Goal: Transaction & Acquisition: Purchase product/service

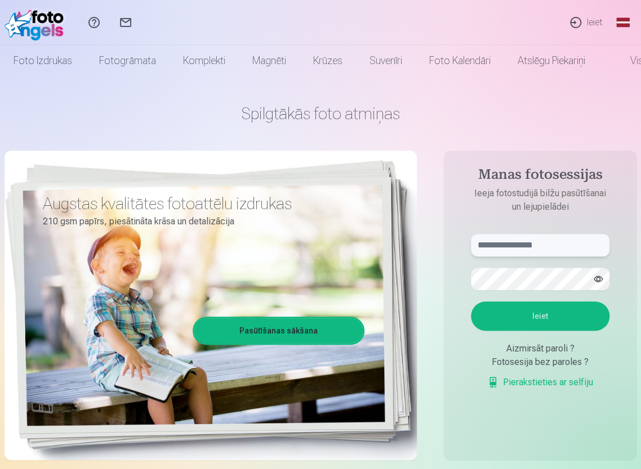
type input "**********"
click at [534, 244] on input "**********" at bounding box center [540, 245] width 138 height 23
click at [541, 321] on button "Ieiet" at bounding box center [540, 316] width 138 height 29
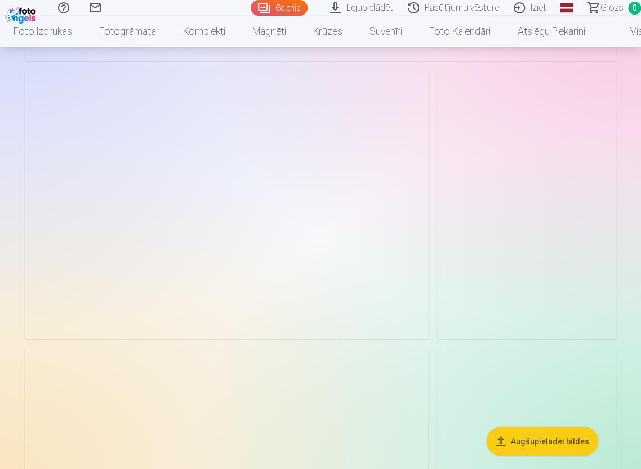
scroll to position [1914, 0]
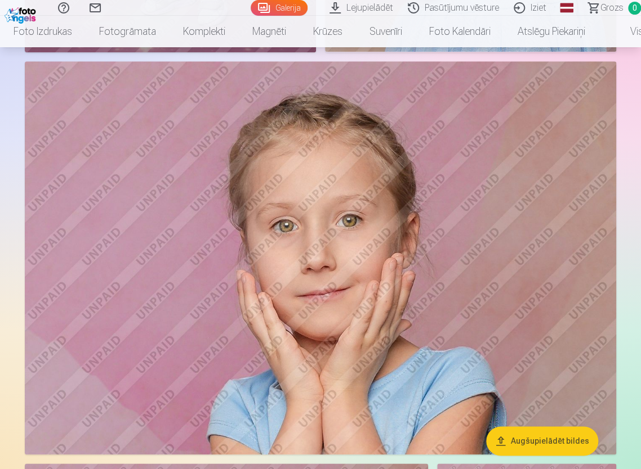
click at [448, 7] on link "Pasūtījumu vēsture" at bounding box center [455, 8] width 106 height 16
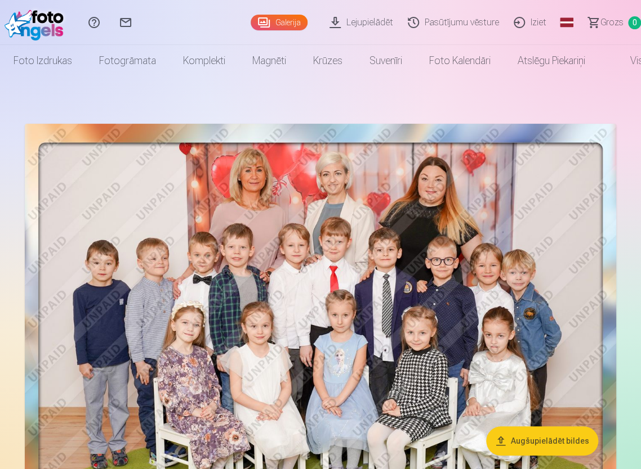
click at [375, 18] on link "Lejupielādēt" at bounding box center [363, 22] width 78 height 45
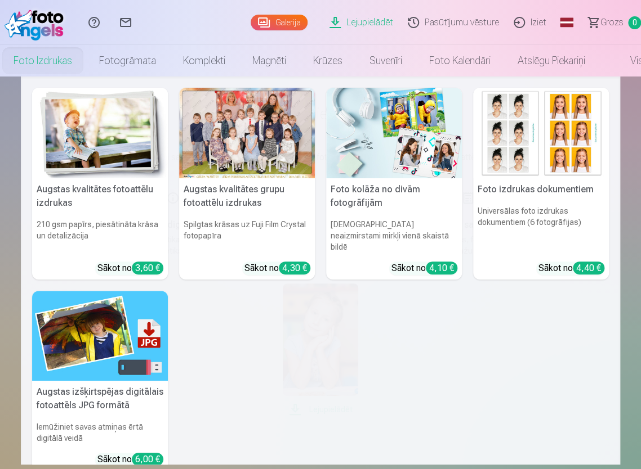
click at [37, 60] on link "Foto izdrukas" at bounding box center [43, 61] width 86 height 32
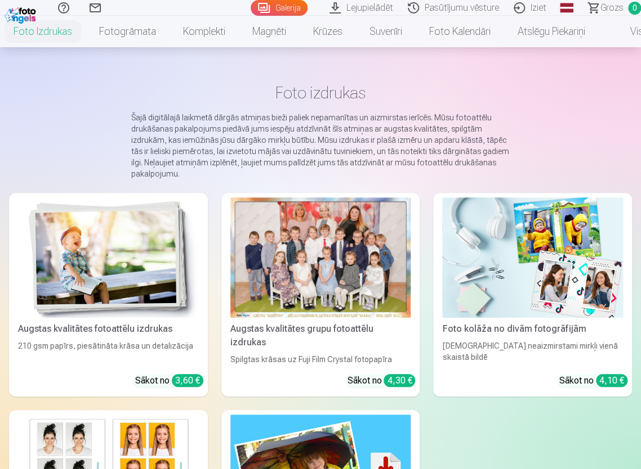
scroll to position [56, 0]
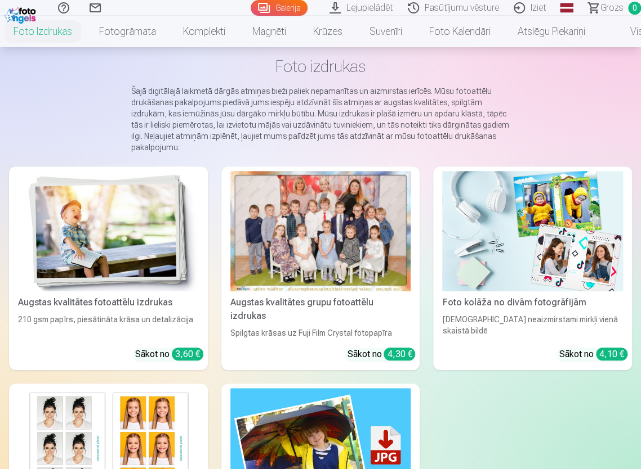
click at [366, 222] on div at bounding box center [320, 231] width 181 height 120
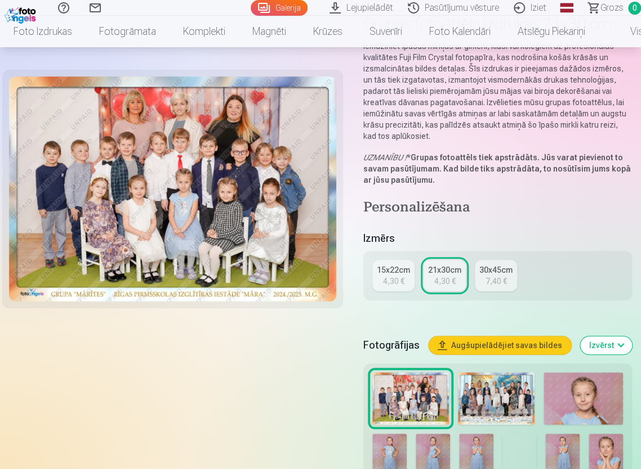
scroll to position [113, 0]
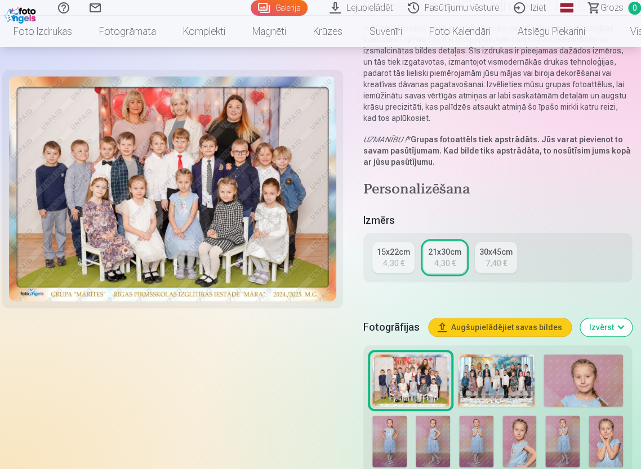
click at [571, 379] on img at bounding box center [582, 381] width 79 height 53
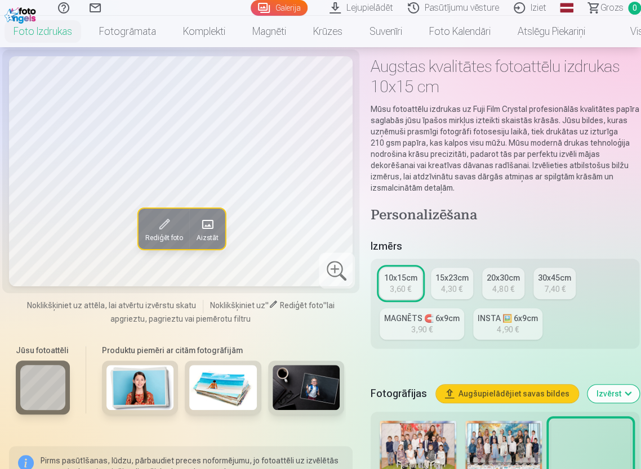
scroll to position [113, 0]
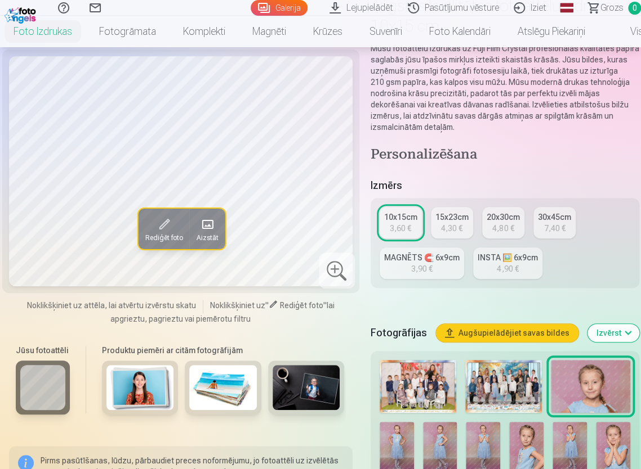
click at [395, 440] on img at bounding box center [396, 447] width 34 height 51
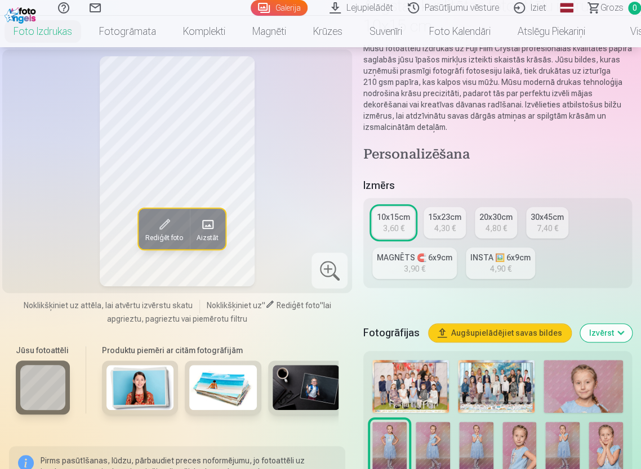
click at [446, 438] on img at bounding box center [432, 447] width 34 height 51
click at [471, 444] on img at bounding box center [476, 447] width 34 height 51
click at [590, 389] on img at bounding box center [582, 386] width 79 height 53
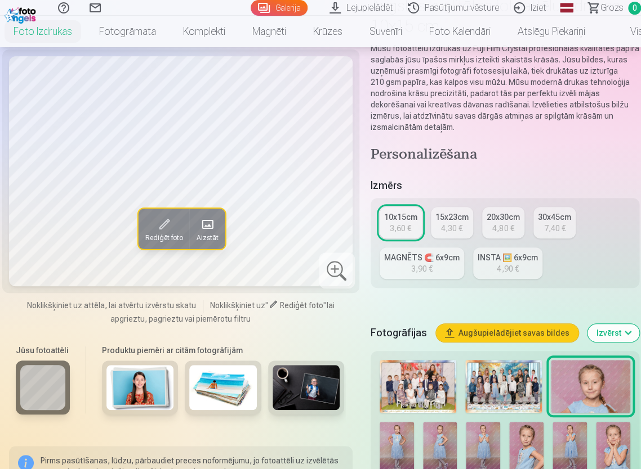
click at [405, 440] on img at bounding box center [396, 447] width 34 height 51
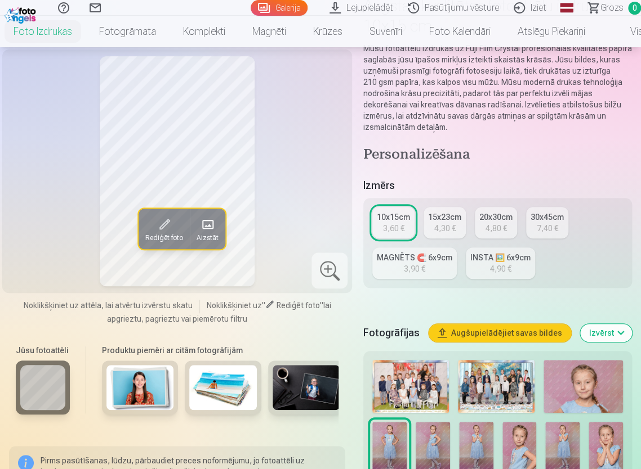
click at [436, 386] on img at bounding box center [410, 386] width 77 height 53
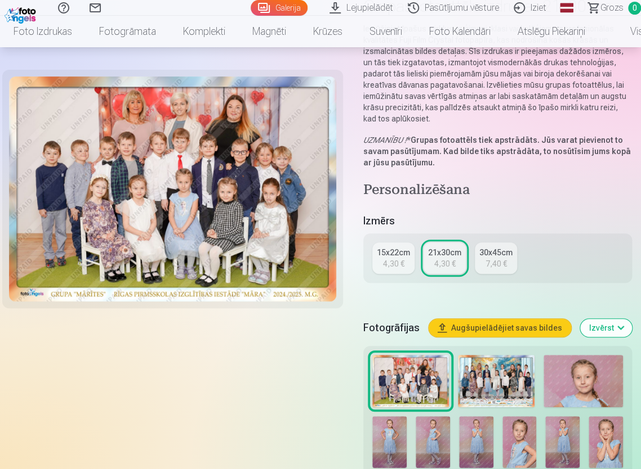
scroll to position [113, 0]
click at [509, 386] on img at bounding box center [496, 381] width 77 height 53
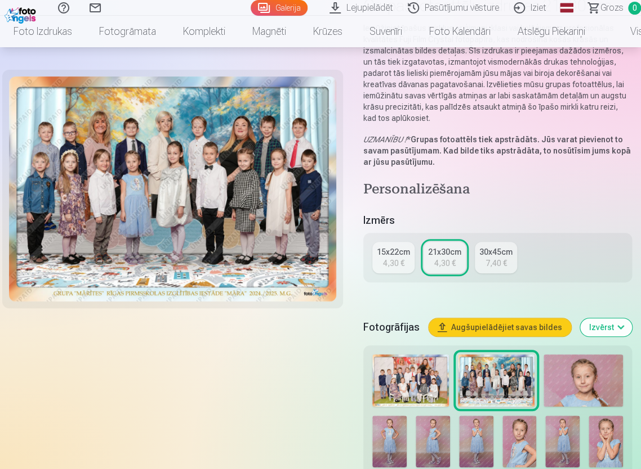
click at [406, 383] on img at bounding box center [410, 381] width 77 height 53
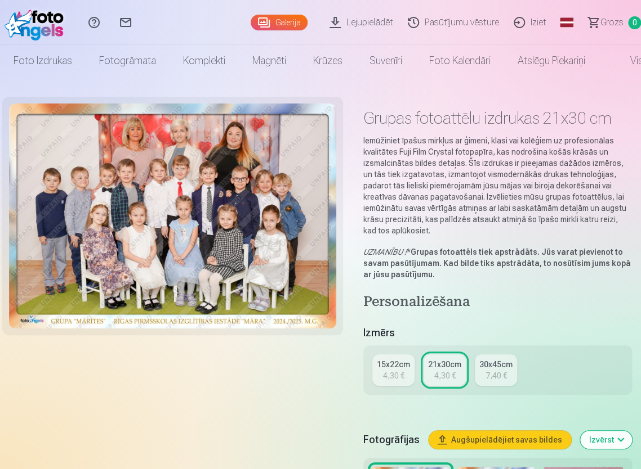
click at [451, 366] on div "21x30cm" at bounding box center [444, 364] width 33 height 11
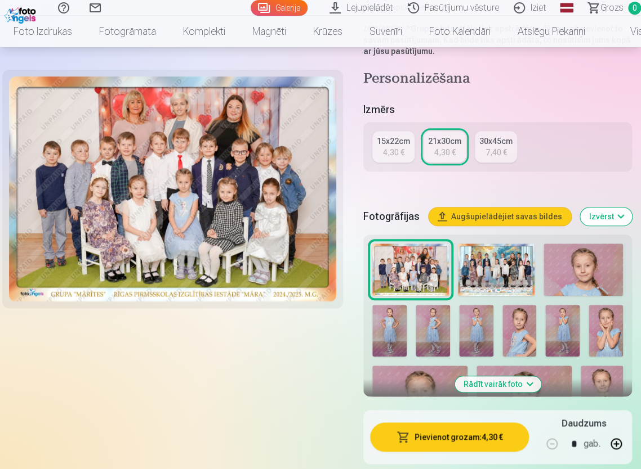
scroll to position [225, 0]
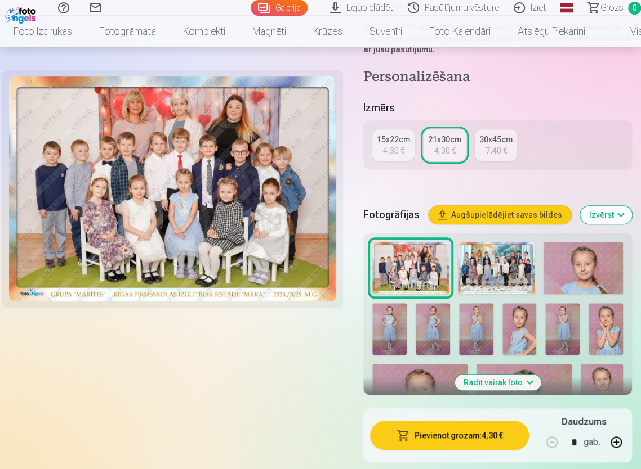
click at [465, 433] on button "Pievienot grozam : 4,30 €" at bounding box center [449, 435] width 159 height 29
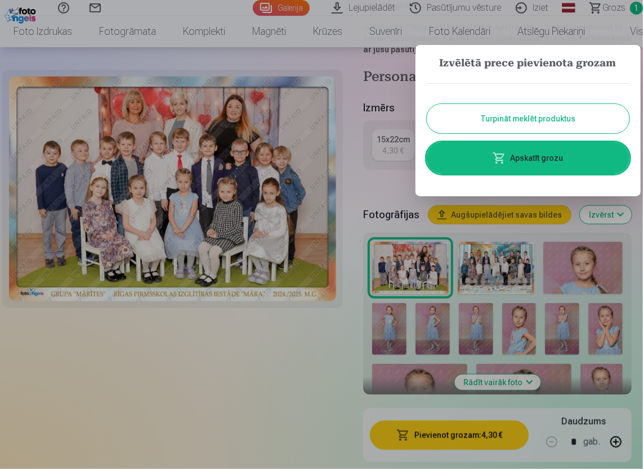
click at [489, 113] on button "Turpināt meklēt produktus" at bounding box center [528, 118] width 203 height 29
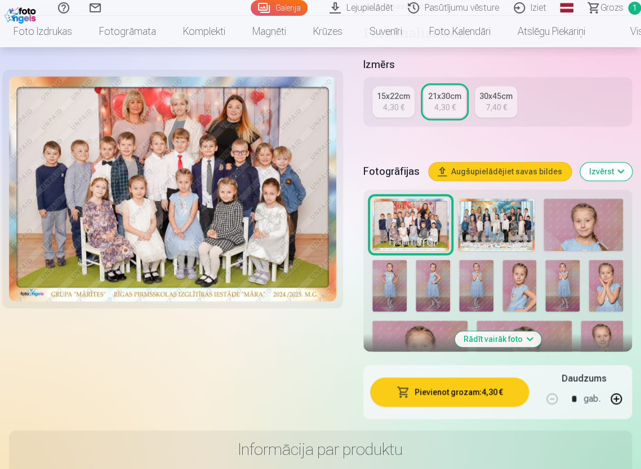
scroll to position [338, 0]
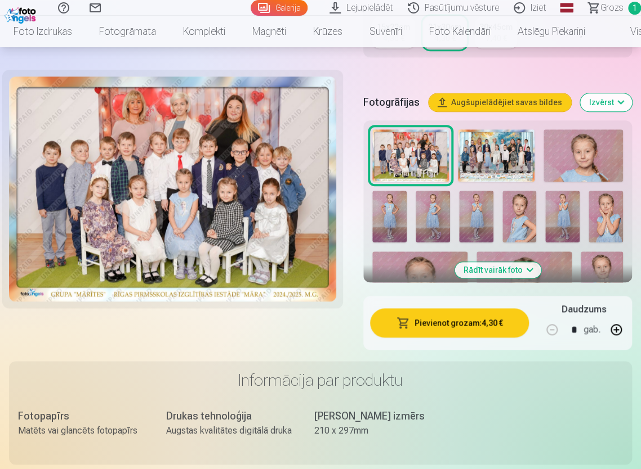
click at [558, 160] on img at bounding box center [582, 155] width 79 height 53
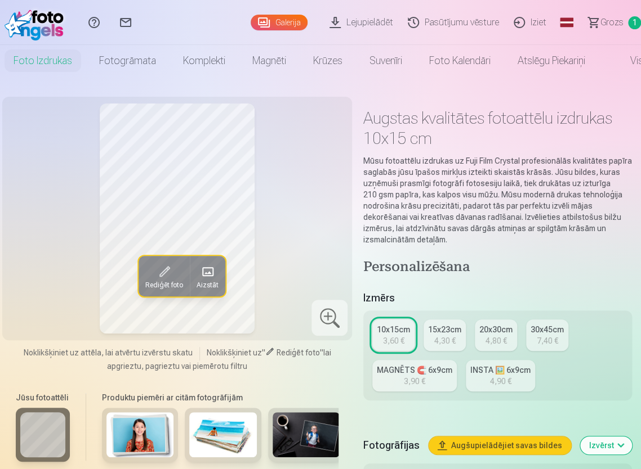
click at [335, 318] on div at bounding box center [329, 318] width 36 height 36
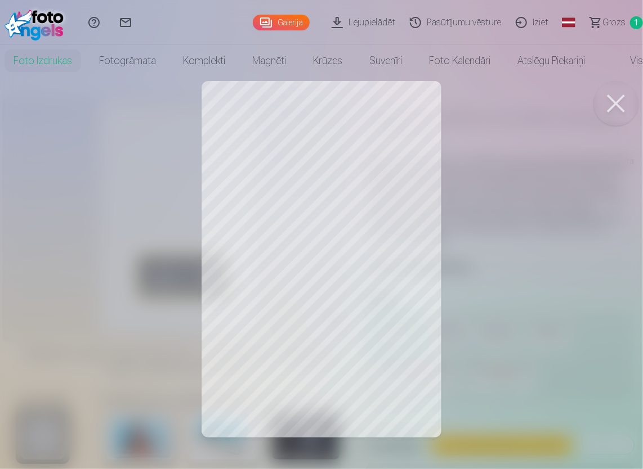
click at [576, 267] on div at bounding box center [321, 234] width 643 height 469
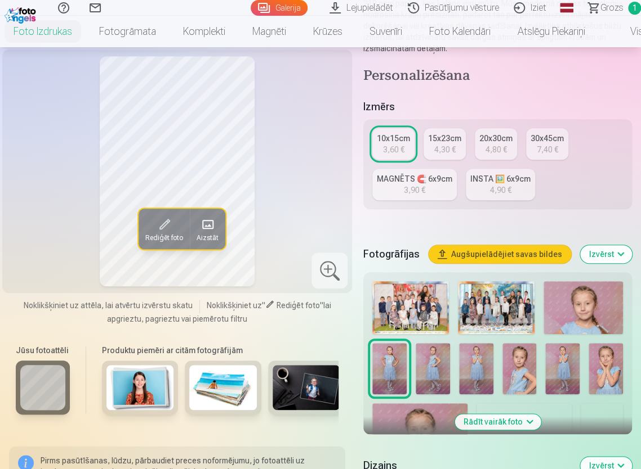
scroll to position [225, 0]
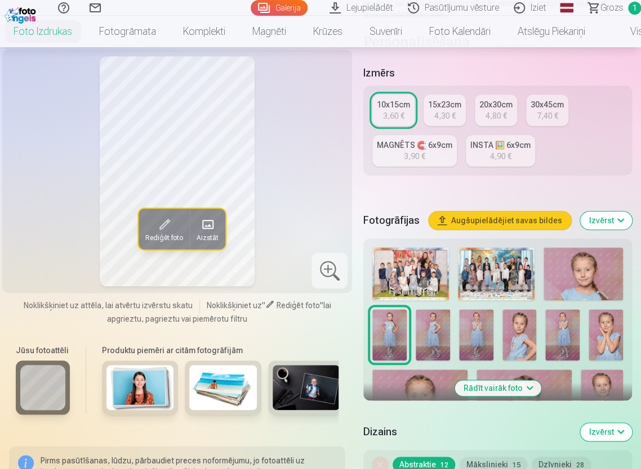
click at [391, 334] on img at bounding box center [389, 335] width 34 height 51
click at [482, 383] on button "Rādīt vairāk foto" at bounding box center [497, 388] width 86 height 16
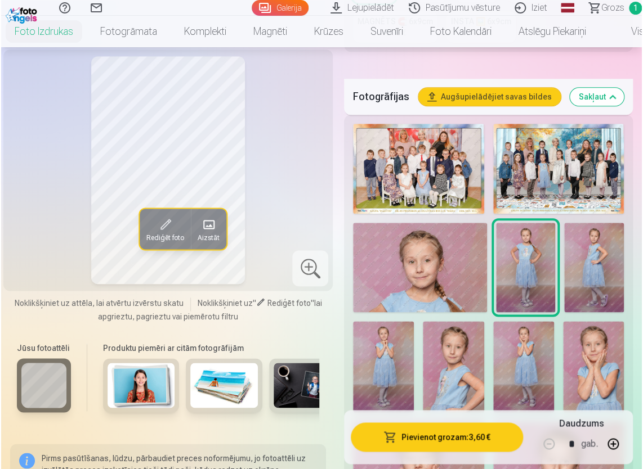
scroll to position [507, 0]
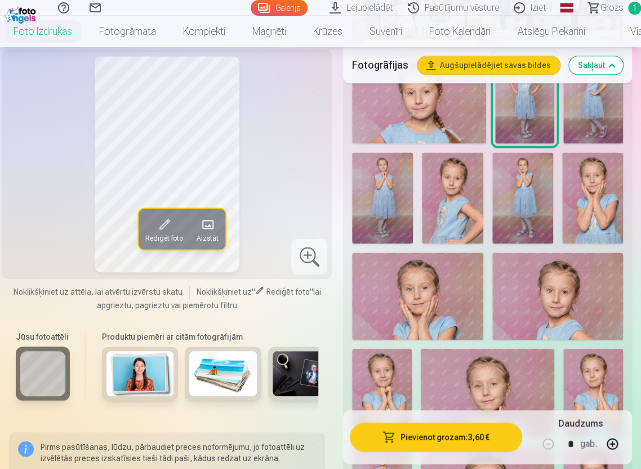
click at [369, 188] on img at bounding box center [382, 198] width 61 height 91
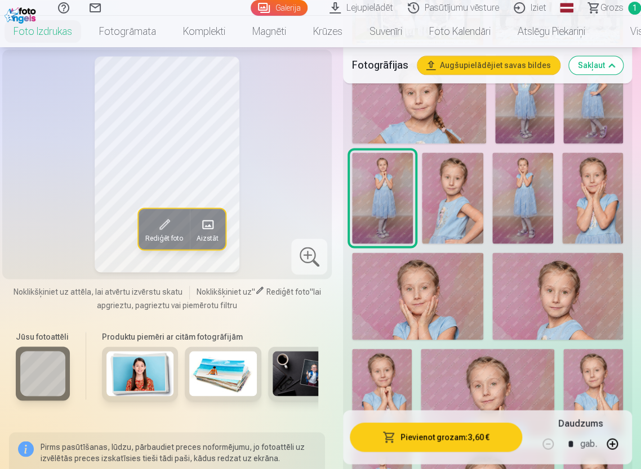
click at [455, 203] on img at bounding box center [452, 198] width 61 height 91
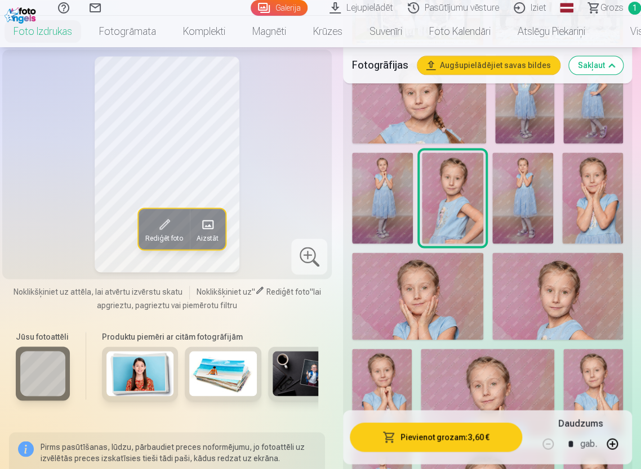
click at [511, 204] on img at bounding box center [522, 198] width 61 height 91
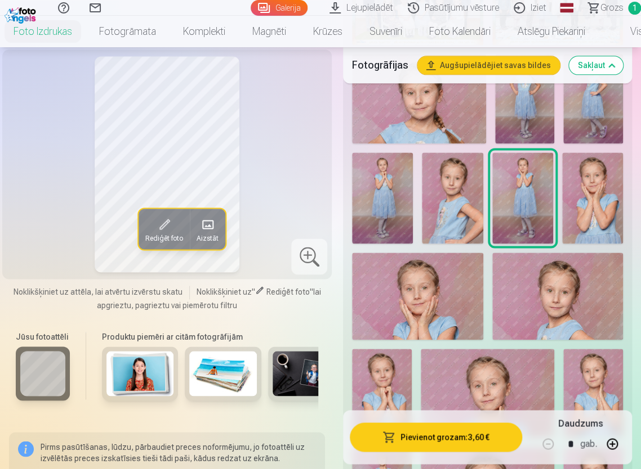
click at [584, 189] on img at bounding box center [592, 198] width 61 height 91
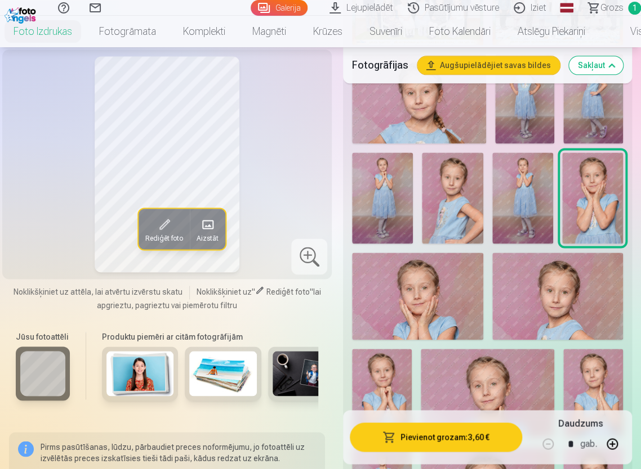
click at [411, 295] on img at bounding box center [417, 296] width 131 height 87
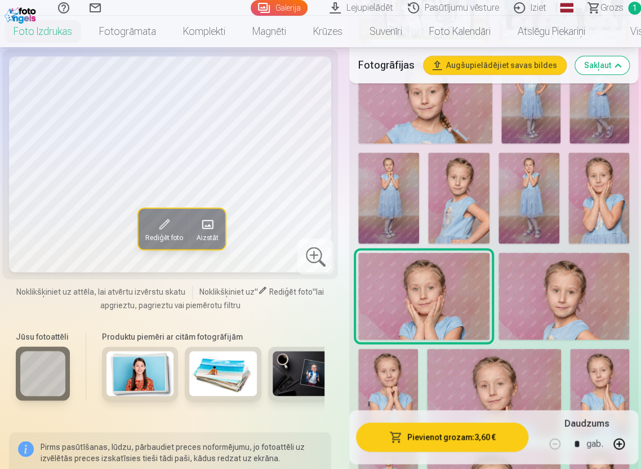
click at [544, 285] on img at bounding box center [563, 296] width 131 height 87
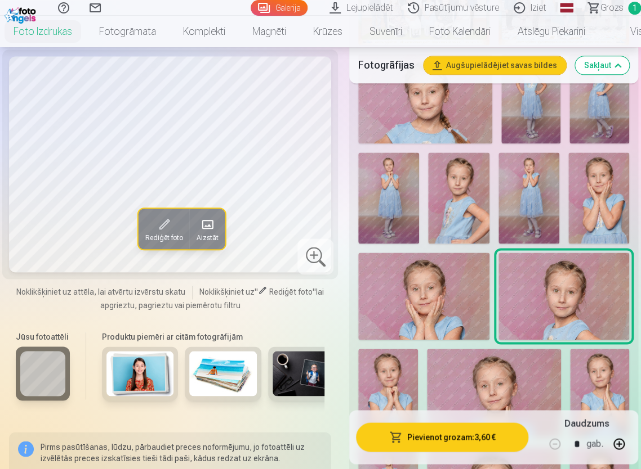
click at [400, 300] on img at bounding box center [423, 296] width 131 height 87
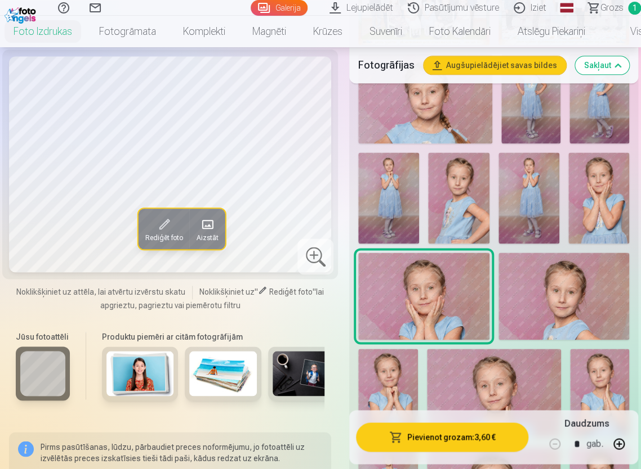
click at [476, 437] on button "Pievienot grozam : 3,60 €" at bounding box center [442, 437] width 172 height 29
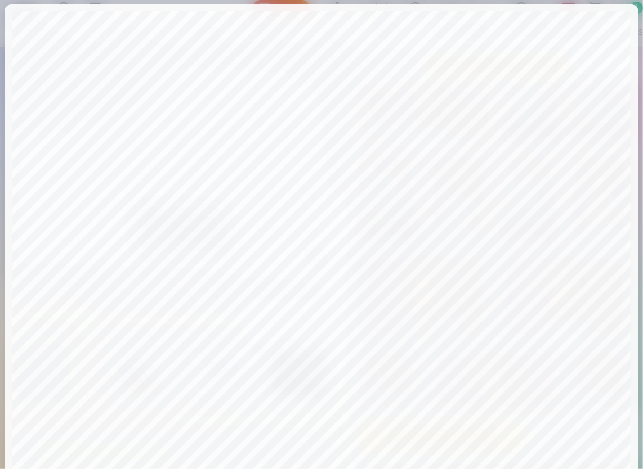
scroll to position [0, 0]
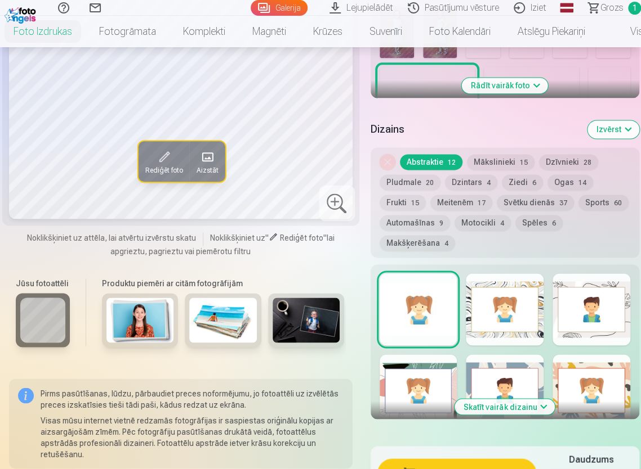
scroll to position [370, 0]
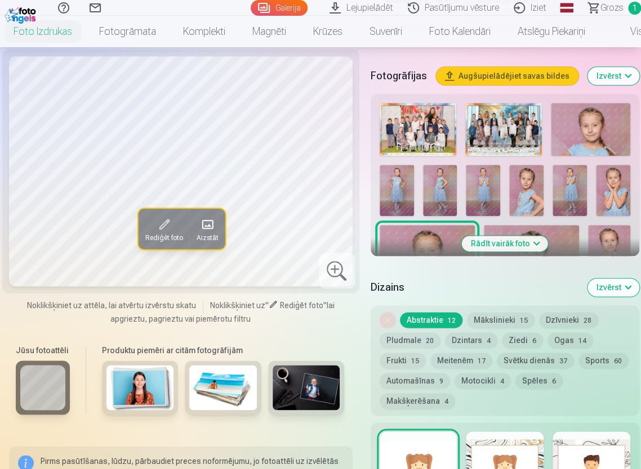
click at [517, 240] on button "Rādīt vairāk foto" at bounding box center [505, 244] width 86 height 16
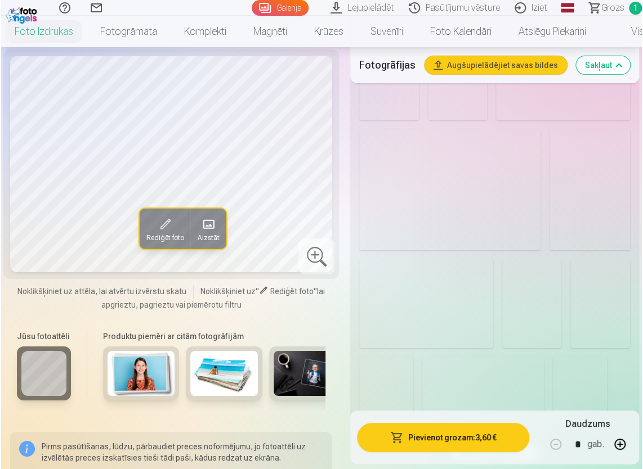
scroll to position [1439, 0]
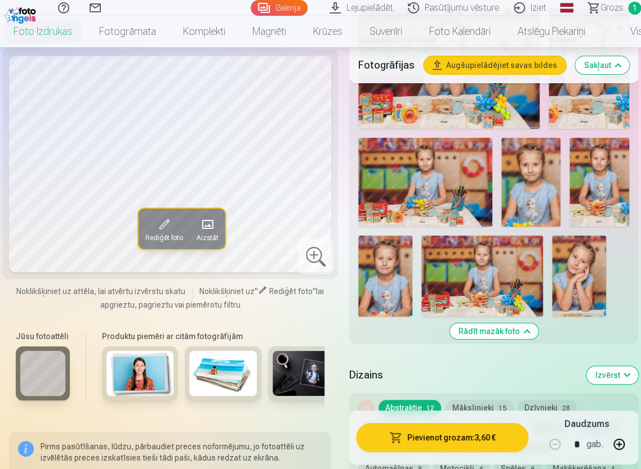
click at [584, 242] on img at bounding box center [579, 276] width 54 height 81
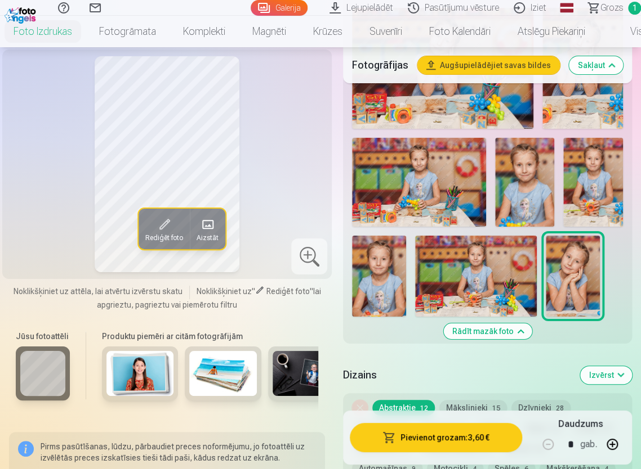
click at [463, 435] on button "Pievienot grozam : 3,60 €" at bounding box center [436, 437] width 172 height 29
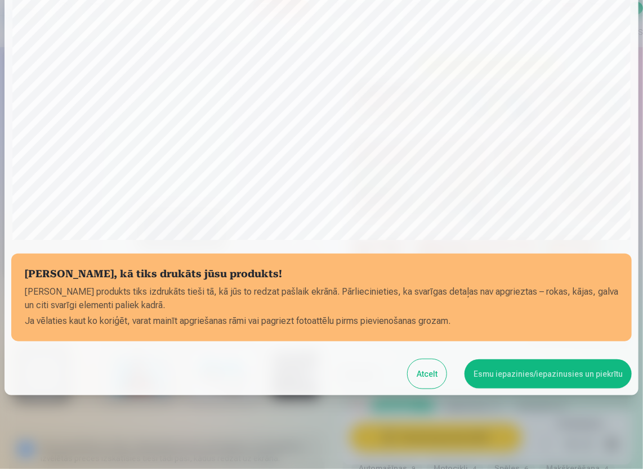
scroll to position [245, 0]
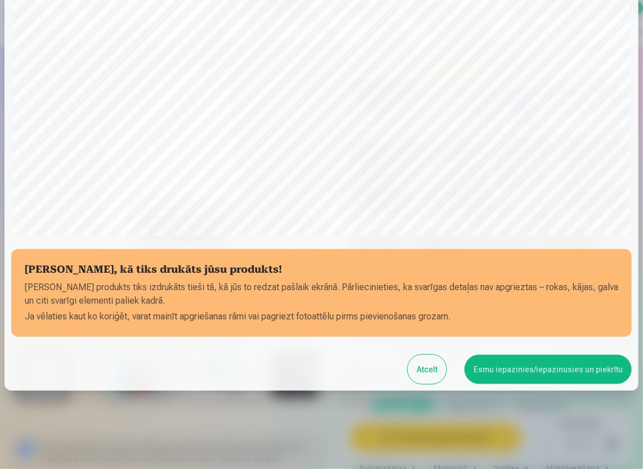
click at [522, 368] on button "Esmu iepazinies/iepazinusies un piekrītu" at bounding box center [547, 369] width 167 height 29
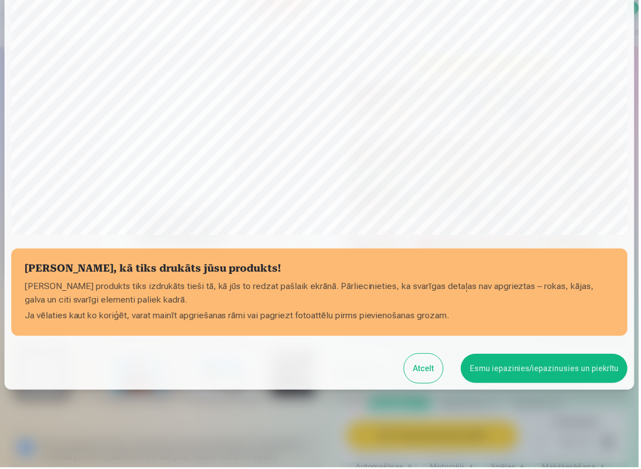
scroll to position [244, 0]
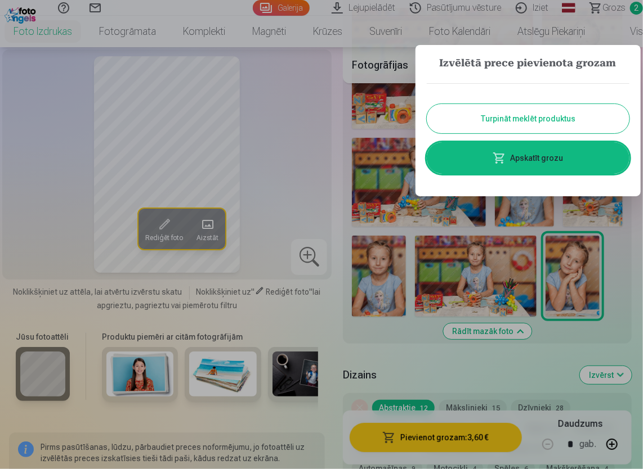
click at [528, 114] on button "Turpināt meklēt produktus" at bounding box center [528, 118] width 203 height 29
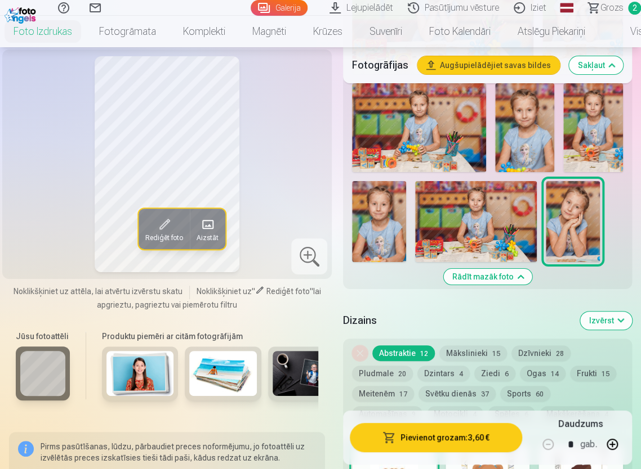
scroll to position [1439, 0]
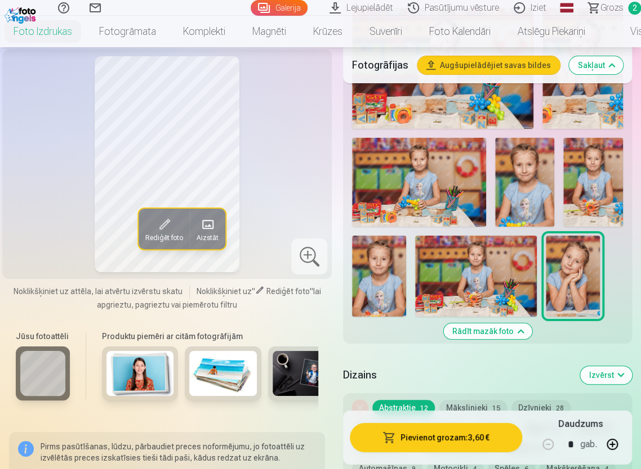
click at [462, 244] on img at bounding box center [476, 276] width 122 height 81
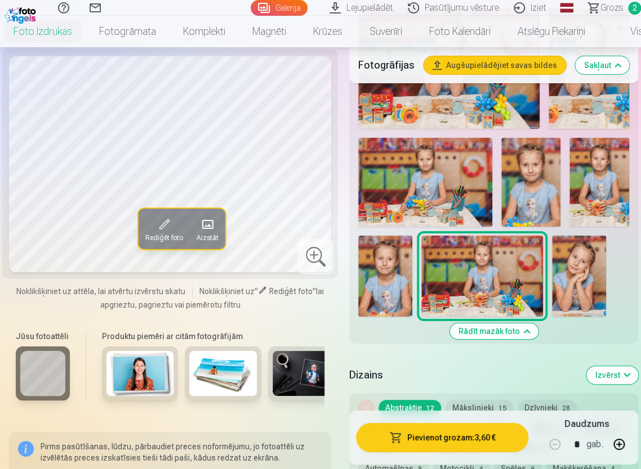
click at [574, 236] on img at bounding box center [579, 276] width 54 height 81
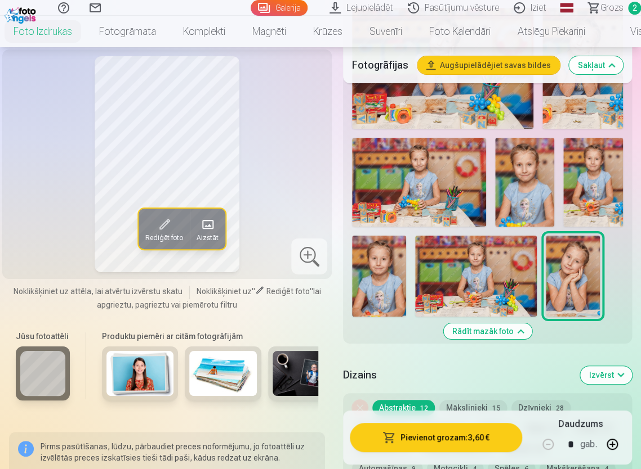
click at [384, 237] on img at bounding box center [379, 276] width 54 height 81
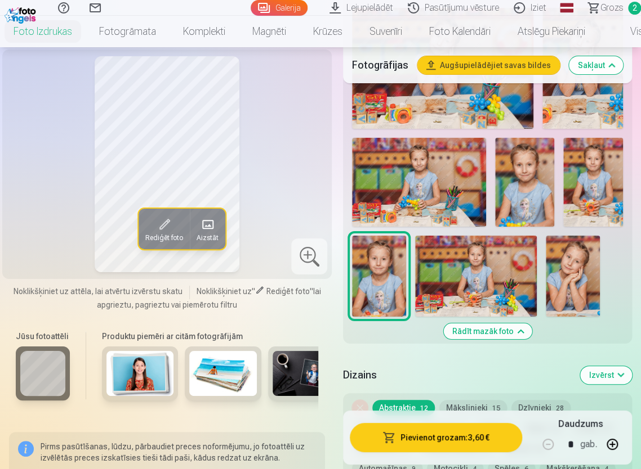
click at [605, 138] on img at bounding box center [593, 182] width 60 height 89
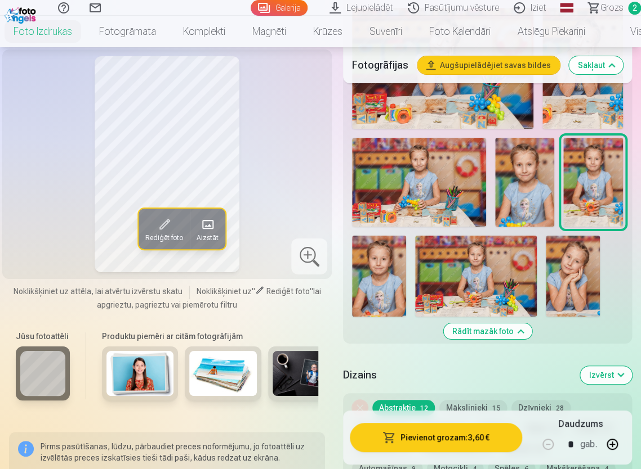
click at [599, 242] on img at bounding box center [572, 276] width 54 height 81
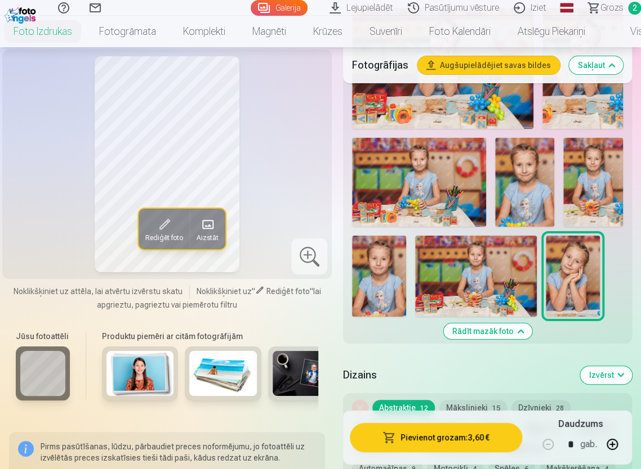
click at [520, 165] on img at bounding box center [525, 182] width 60 height 89
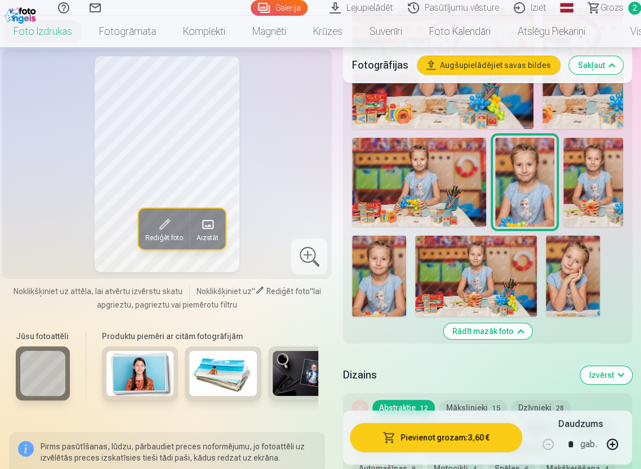
click at [441, 172] on img at bounding box center [419, 182] width 134 height 89
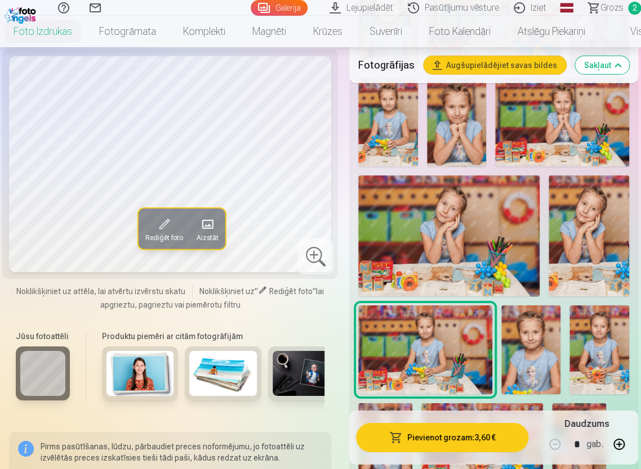
scroll to position [1270, 0]
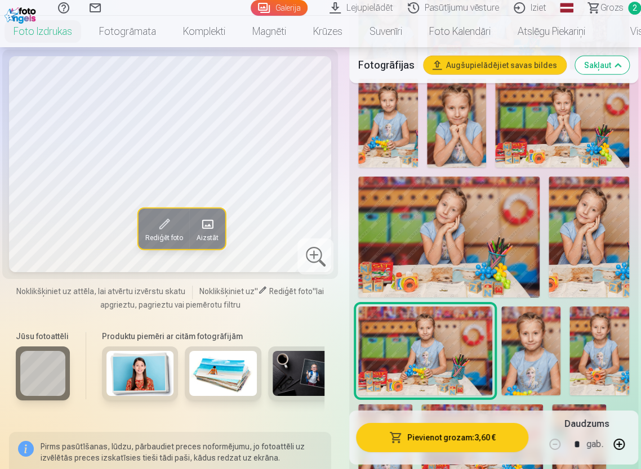
click at [588, 214] on img at bounding box center [588, 237] width 80 height 121
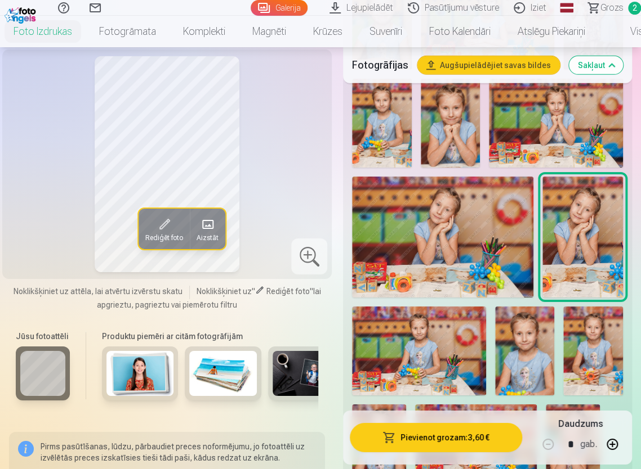
click at [487, 217] on img at bounding box center [442, 237] width 181 height 121
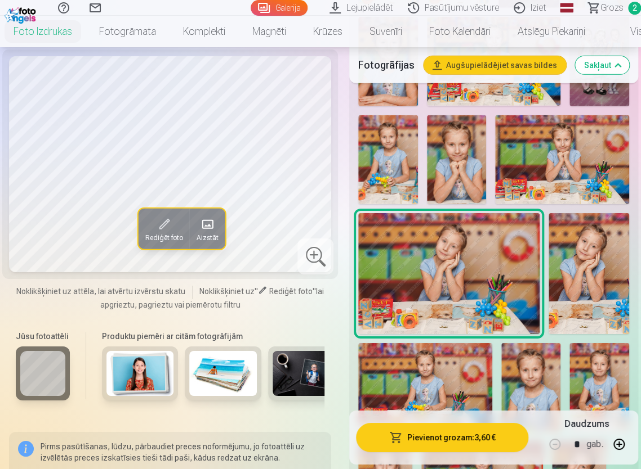
scroll to position [1214, 0]
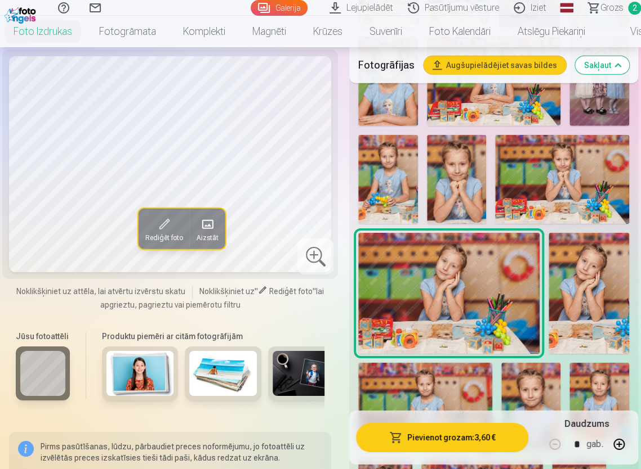
click at [535, 160] on img at bounding box center [562, 179] width 134 height 89
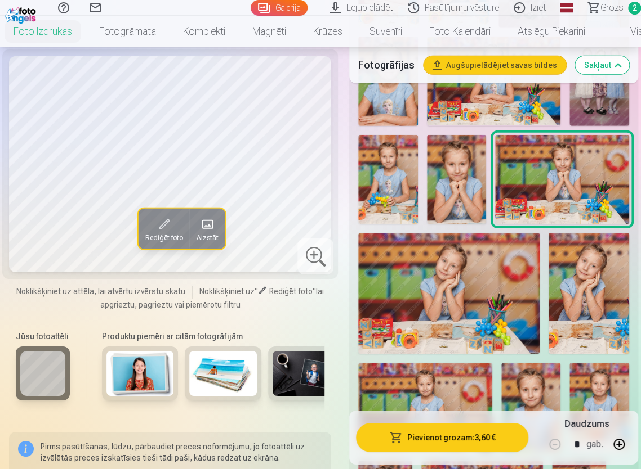
click at [479, 147] on img at bounding box center [457, 179] width 60 height 89
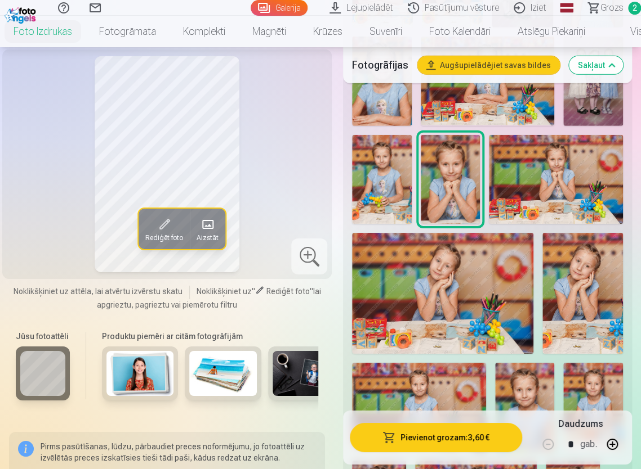
click at [392, 152] on img at bounding box center [382, 179] width 60 height 89
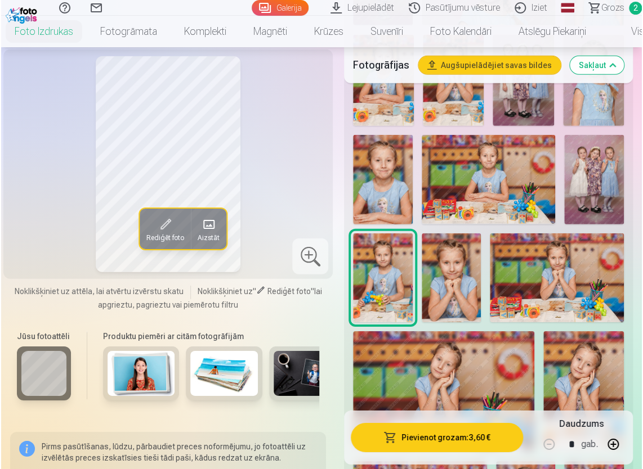
scroll to position [989, 0]
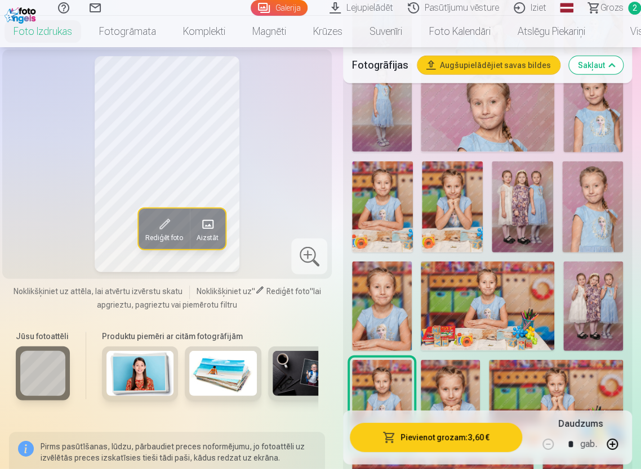
click at [617, 266] on img at bounding box center [593, 306] width 60 height 89
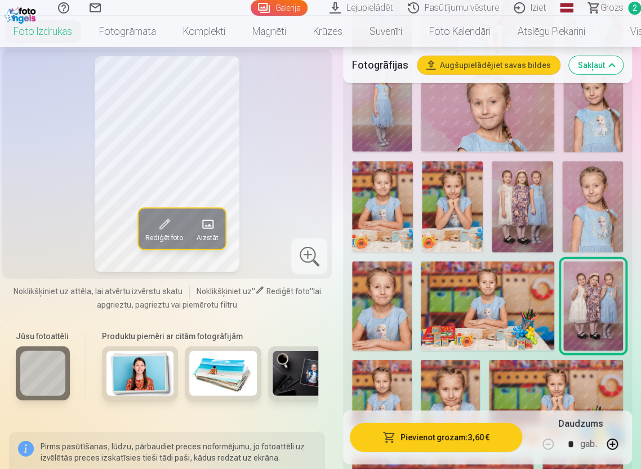
click at [412, 433] on button "Pievienot grozam : 3,60 €" at bounding box center [436, 437] width 172 height 29
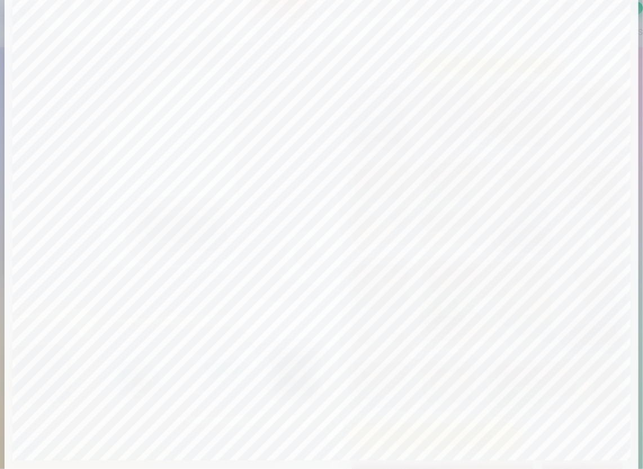
scroll to position [0, 0]
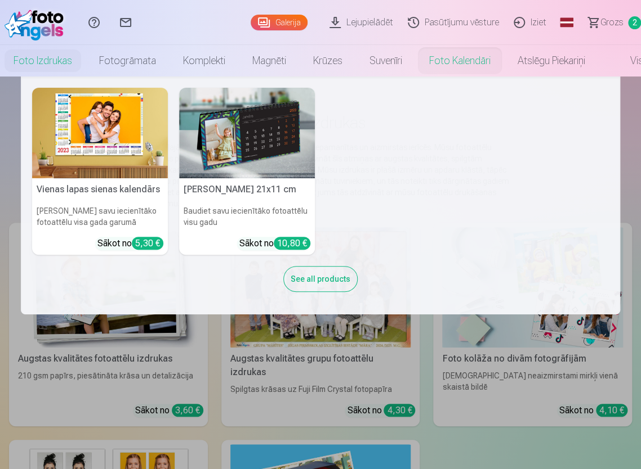
click at [308, 282] on div "See all products" at bounding box center [320, 279] width 74 height 26
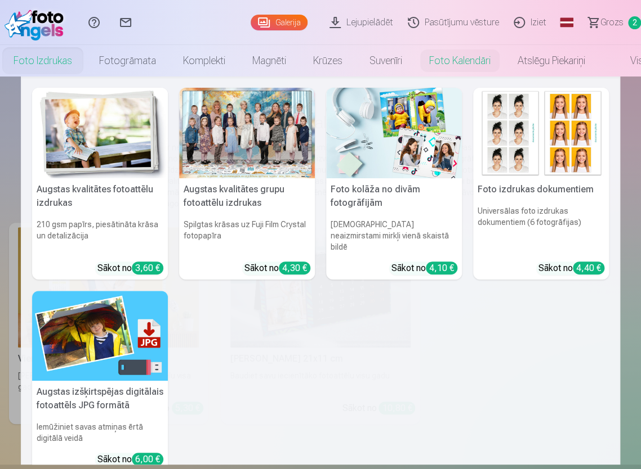
click at [62, 59] on link "Foto izdrukas" at bounding box center [43, 61] width 86 height 32
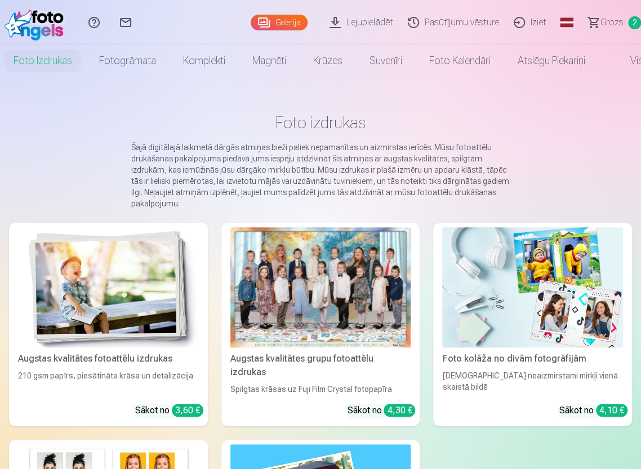
click at [378, 283] on div at bounding box center [320, 287] width 181 height 120
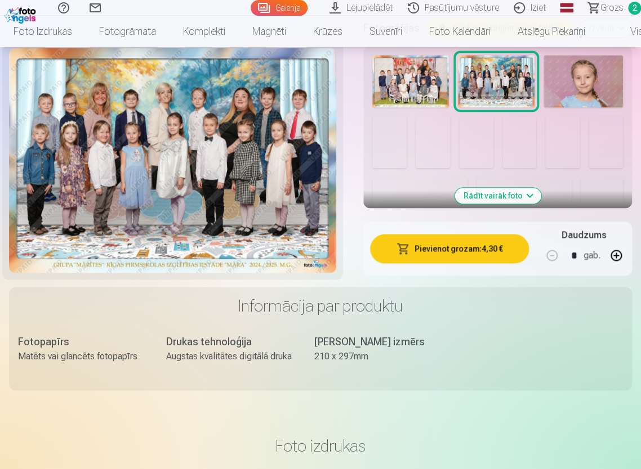
scroll to position [394, 0]
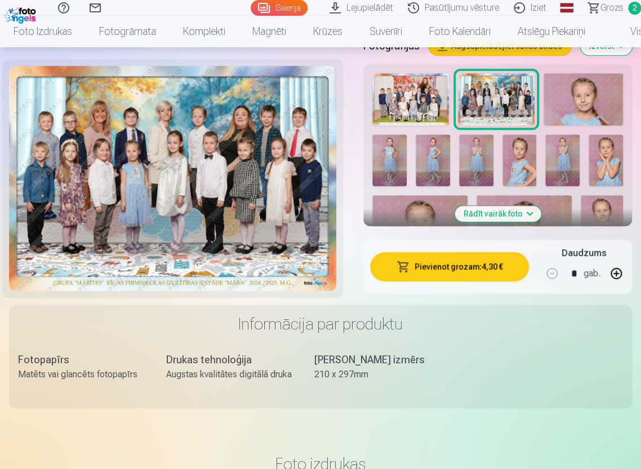
click at [490, 214] on button "Rādīt vairāk foto" at bounding box center [497, 214] width 86 height 16
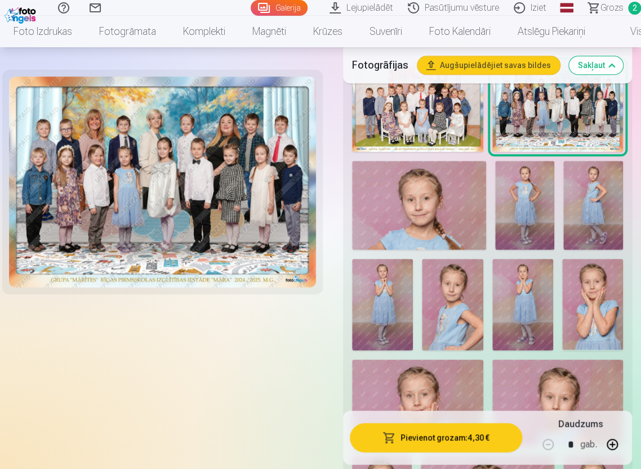
scroll to position [619, 0]
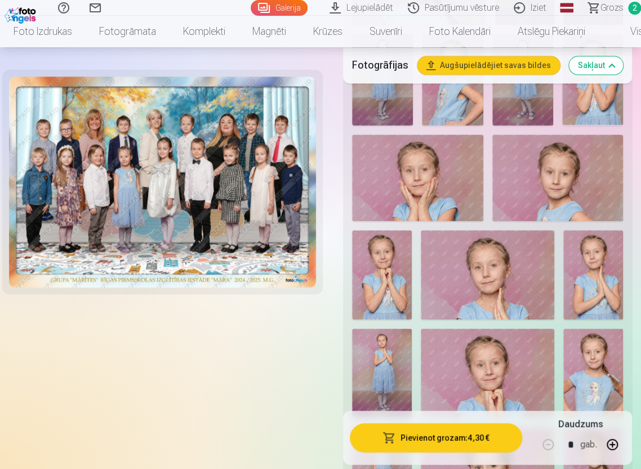
click at [441, 155] on img at bounding box center [417, 178] width 131 height 87
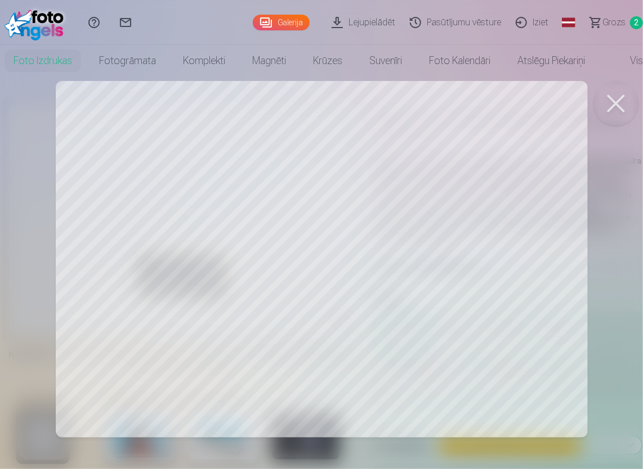
click at [583, 262] on div at bounding box center [321, 234] width 643 height 469
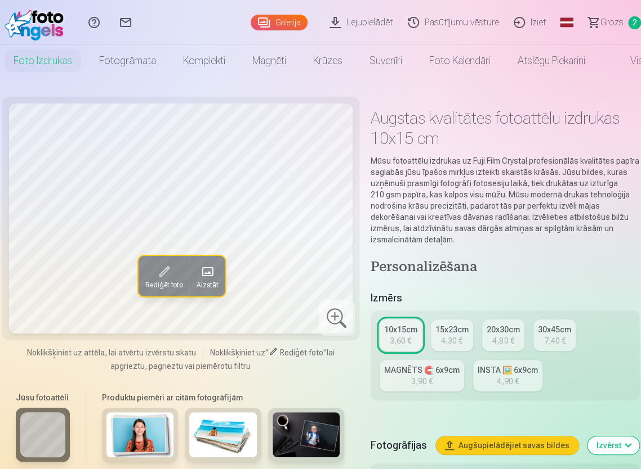
click at [331, 323] on div at bounding box center [337, 318] width 36 height 36
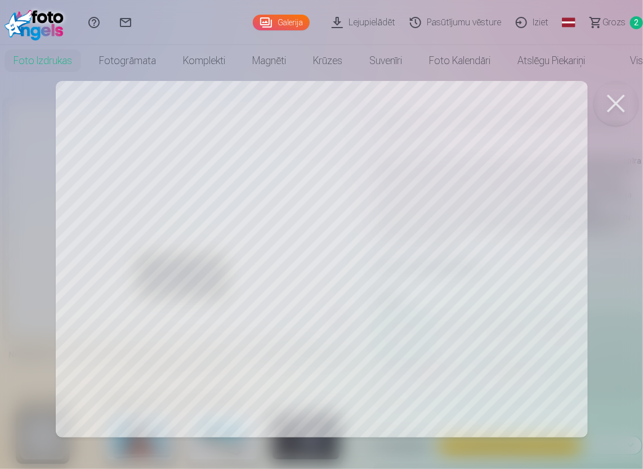
click at [331, 323] on div at bounding box center [321, 234] width 643 height 469
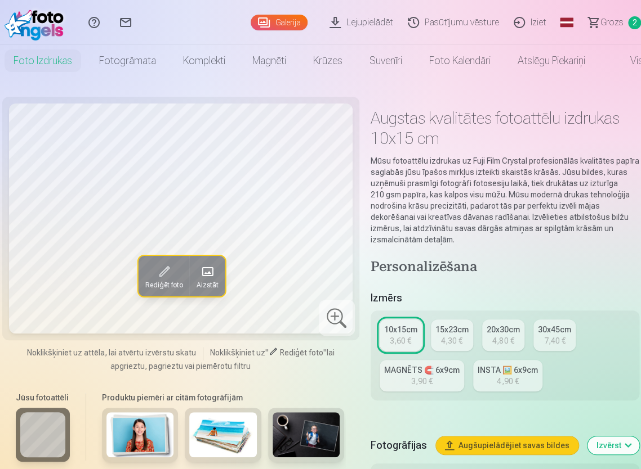
click at [214, 281] on span "Aizstāt" at bounding box center [207, 285] width 22 height 9
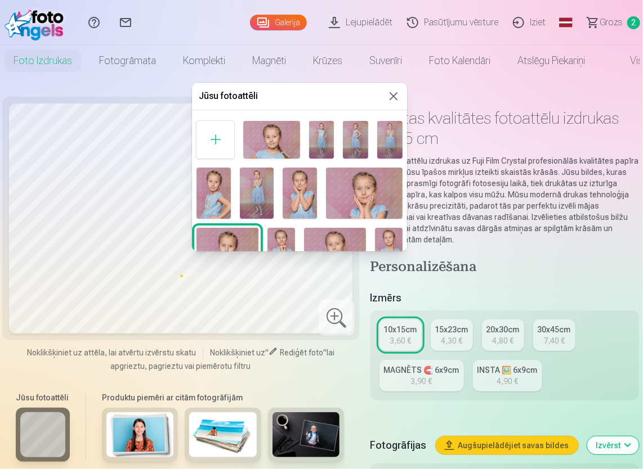
click at [388, 93] on button at bounding box center [394, 96] width 14 height 14
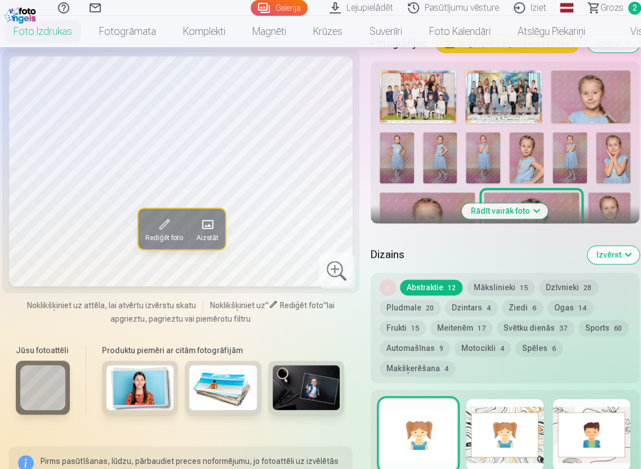
scroll to position [338, 0]
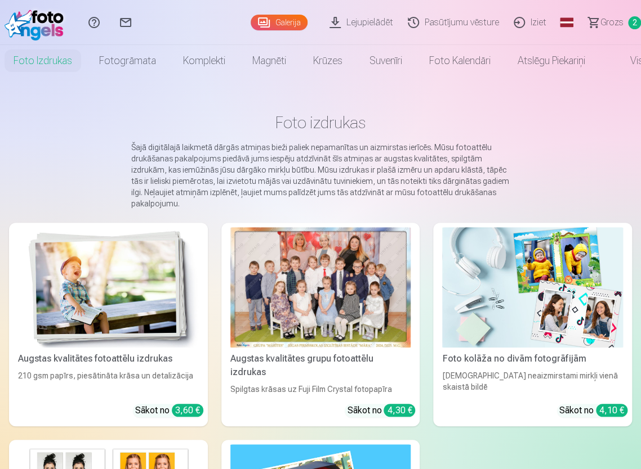
click at [357, 314] on div at bounding box center [320, 287] width 181 height 120
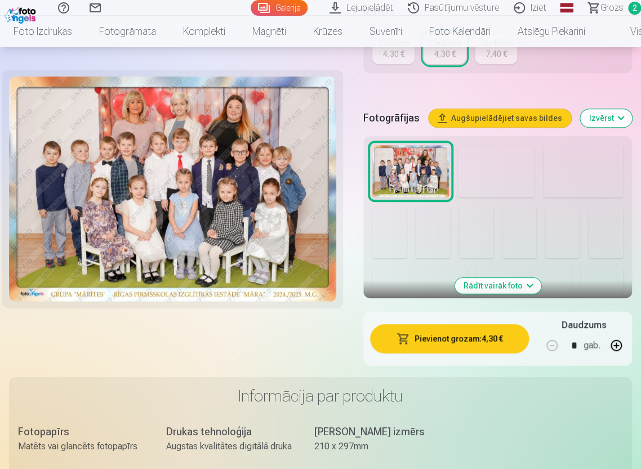
scroll to position [338, 0]
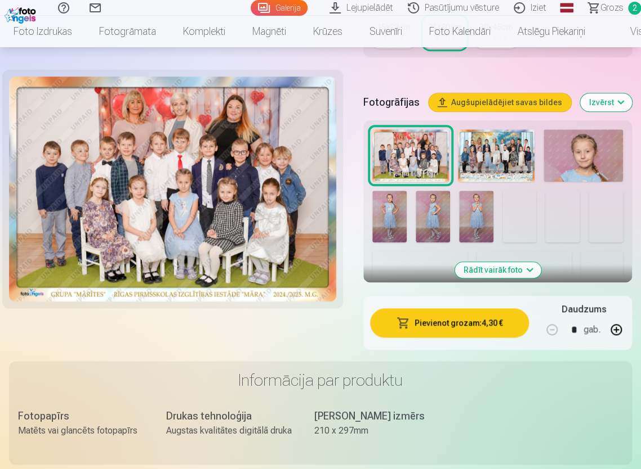
click at [494, 267] on button "Rādīt vairāk foto" at bounding box center [497, 270] width 86 height 16
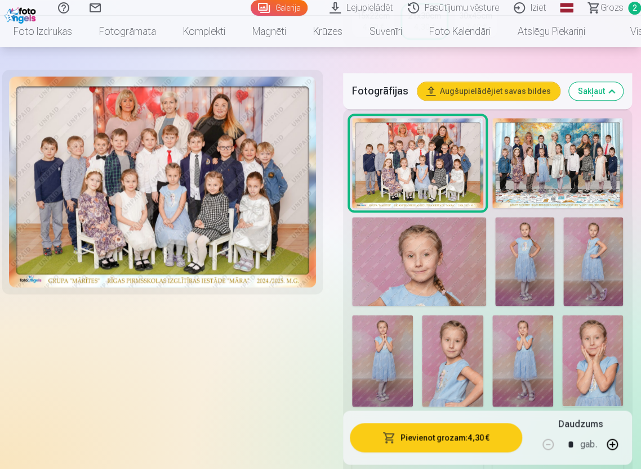
scroll to position [619, 0]
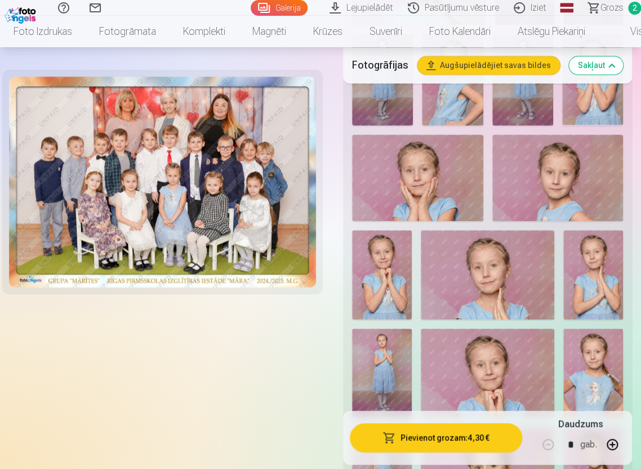
click at [438, 172] on img at bounding box center [417, 178] width 131 height 87
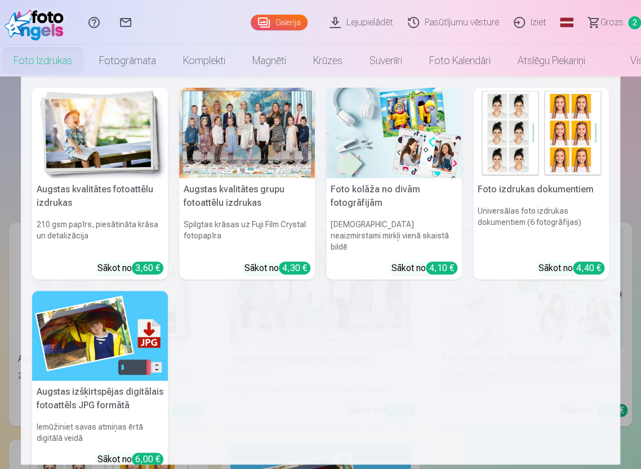
click at [50, 60] on link "Foto izdrukas" at bounding box center [43, 61] width 86 height 32
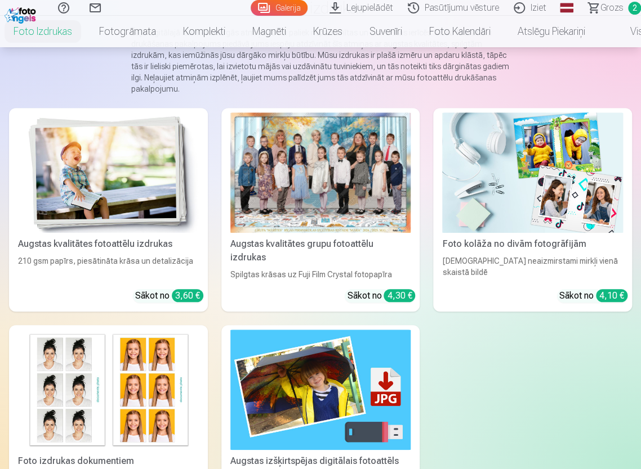
scroll to position [113, 0]
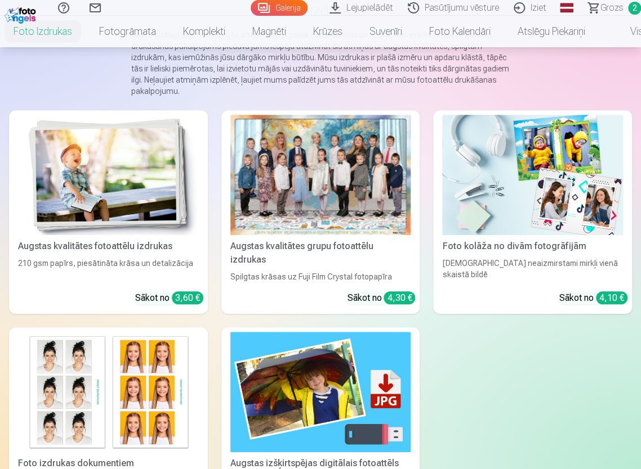
click at [286, 213] on div at bounding box center [320, 175] width 181 height 120
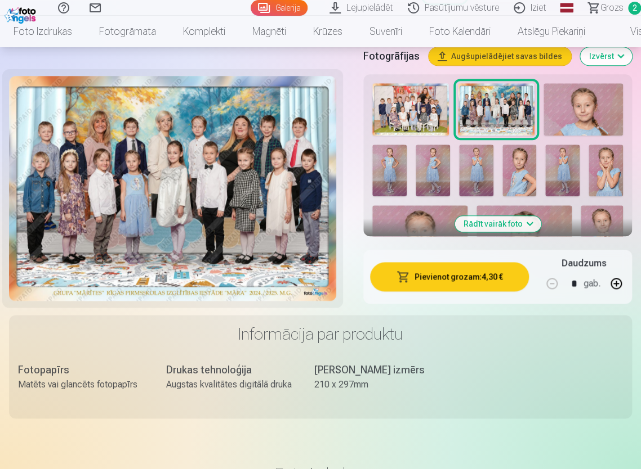
scroll to position [394, 0]
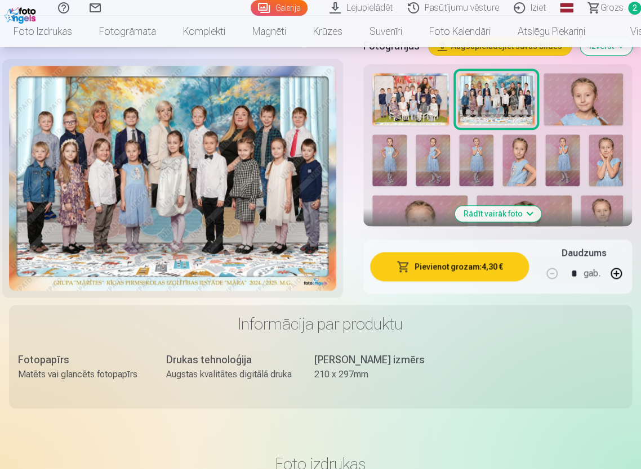
click at [520, 159] on img at bounding box center [519, 160] width 34 height 51
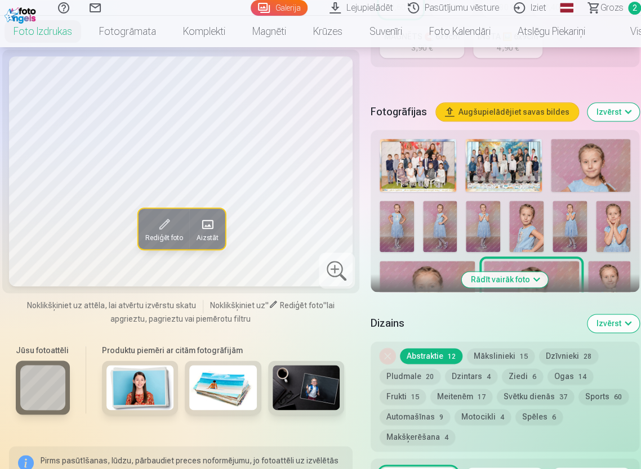
scroll to position [338, 0]
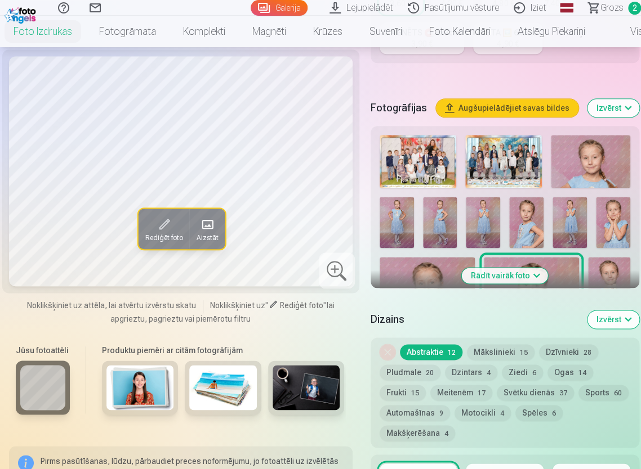
click at [480, 280] on button "Rādīt vairāk foto" at bounding box center [505, 276] width 86 height 16
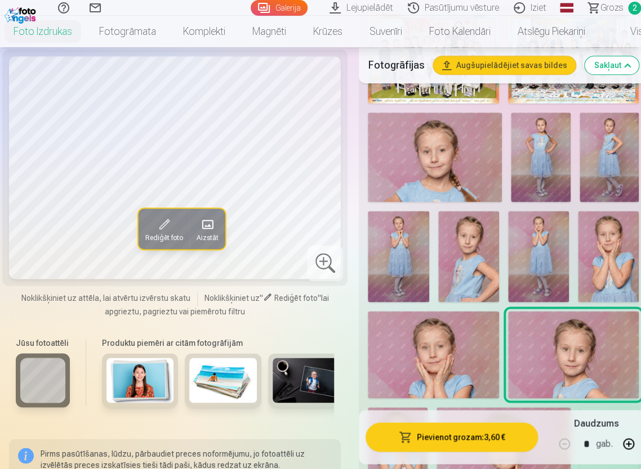
scroll to position [563, 0]
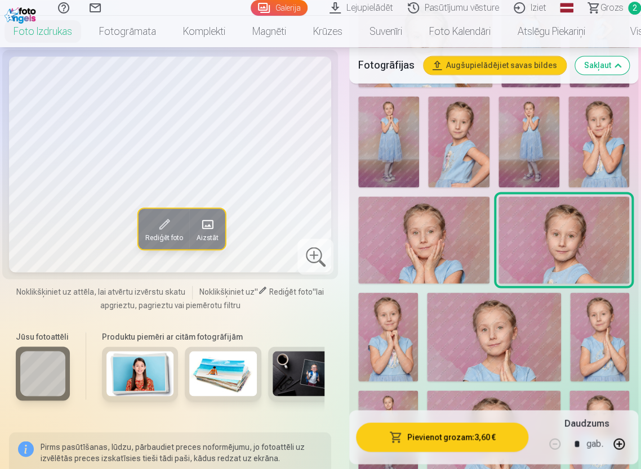
click at [385, 330] on img at bounding box center [388, 337] width 60 height 89
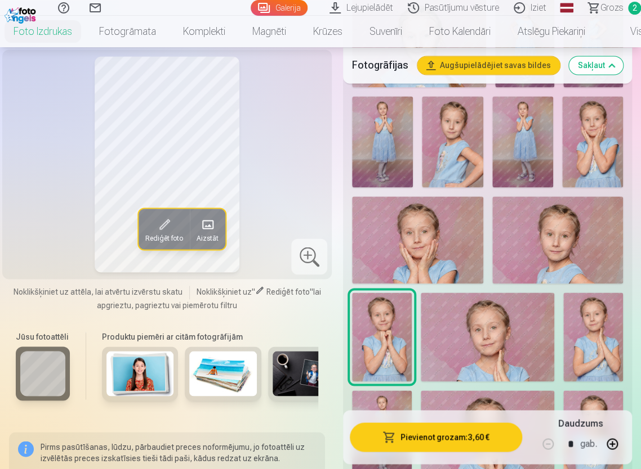
click at [468, 333] on img at bounding box center [487, 337] width 134 height 89
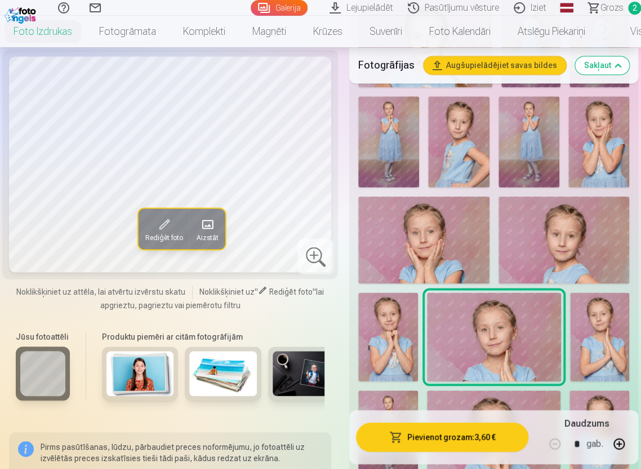
click at [599, 335] on img at bounding box center [600, 337] width 60 height 89
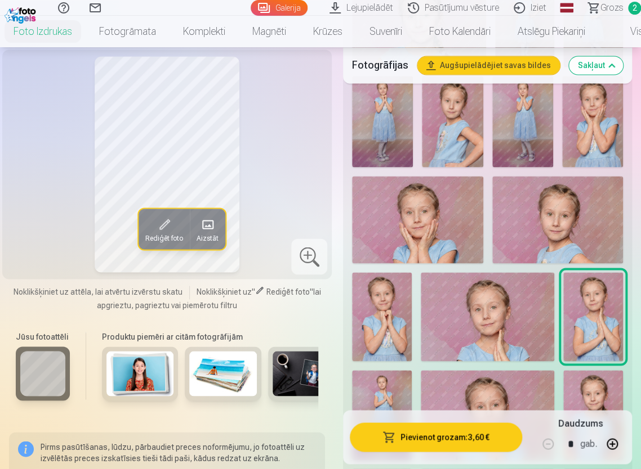
scroll to position [619, 0]
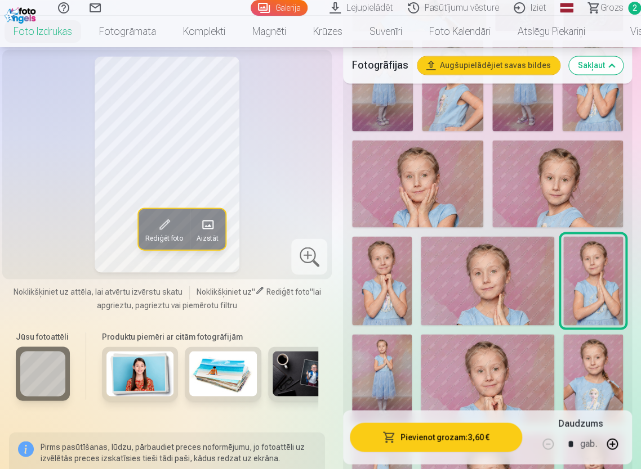
click at [398, 354] on img at bounding box center [382, 378] width 60 height 89
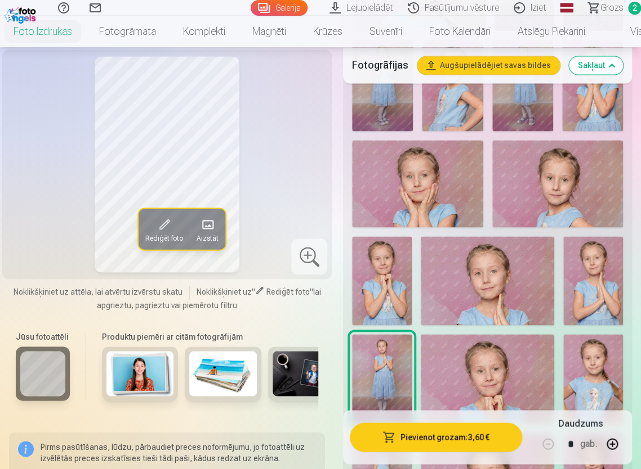
click at [492, 379] on img at bounding box center [487, 378] width 134 height 89
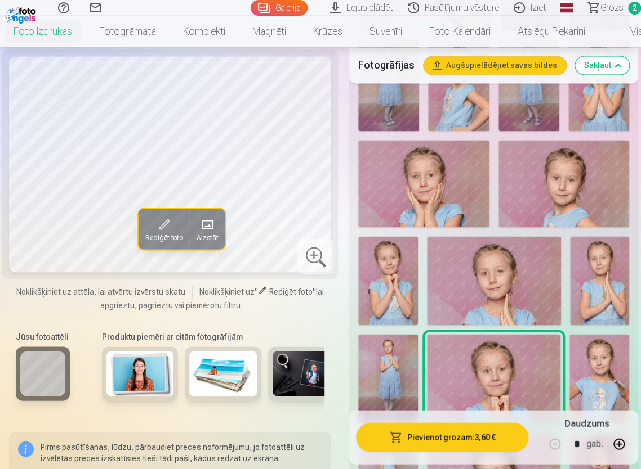
click at [575, 362] on img at bounding box center [599, 378] width 60 height 89
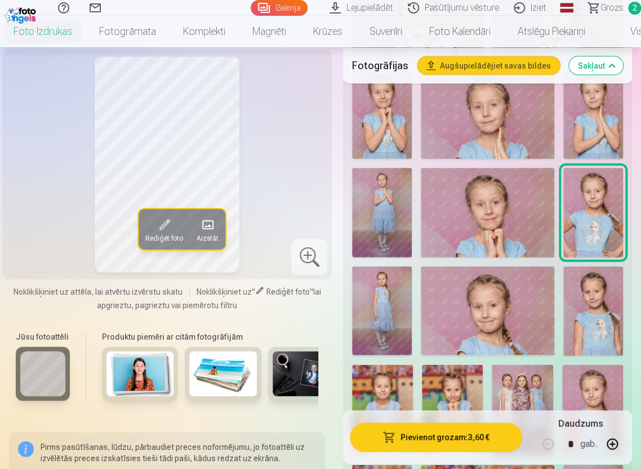
scroll to position [788, 0]
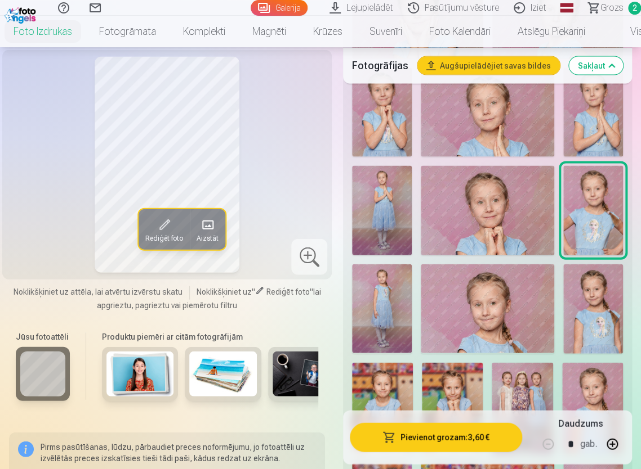
click at [377, 279] on img at bounding box center [382, 308] width 60 height 89
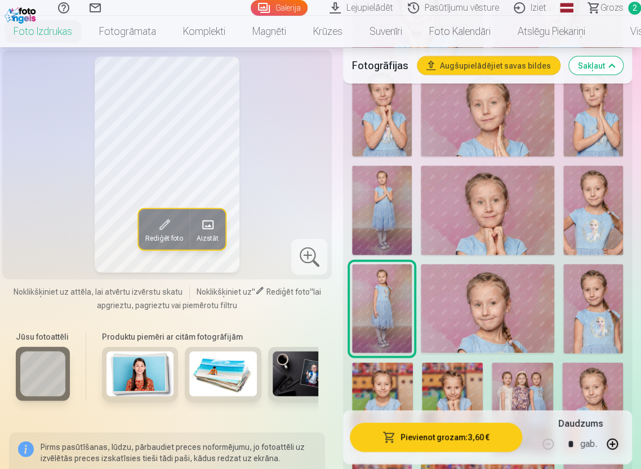
click at [473, 322] on img at bounding box center [487, 308] width 134 height 89
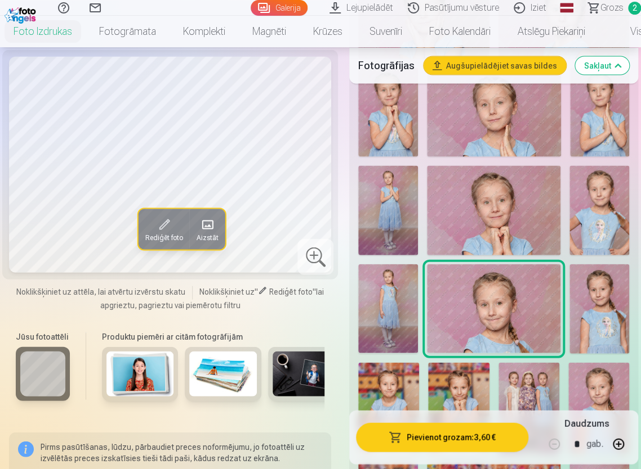
click at [590, 297] on img at bounding box center [599, 308] width 60 height 89
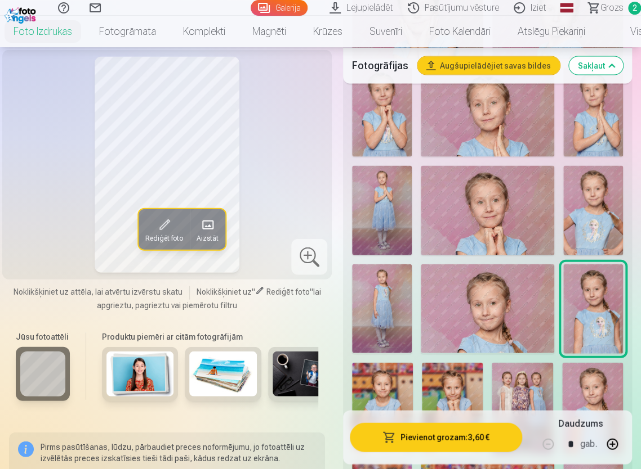
click at [403, 362] on img at bounding box center [382, 407] width 61 height 91
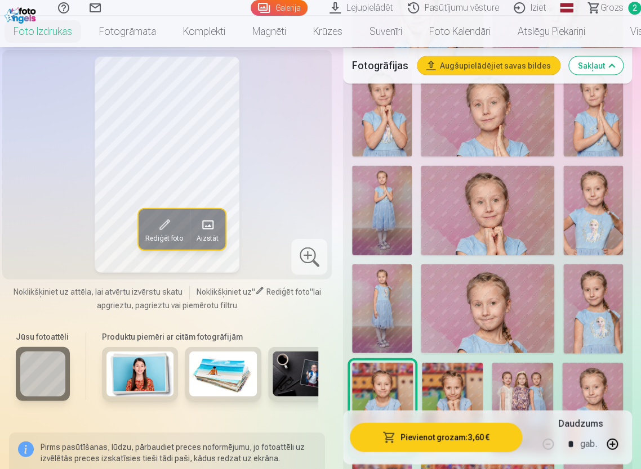
click at [451, 362] on img at bounding box center [452, 407] width 61 height 91
click at [495, 368] on div at bounding box center [487, 321] width 280 height 1304
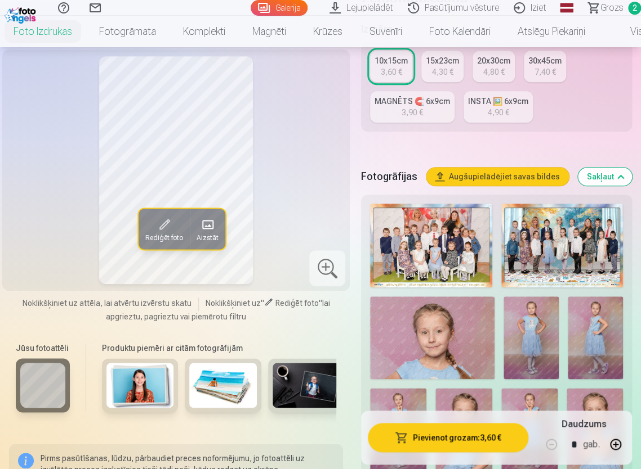
scroll to position [0, 0]
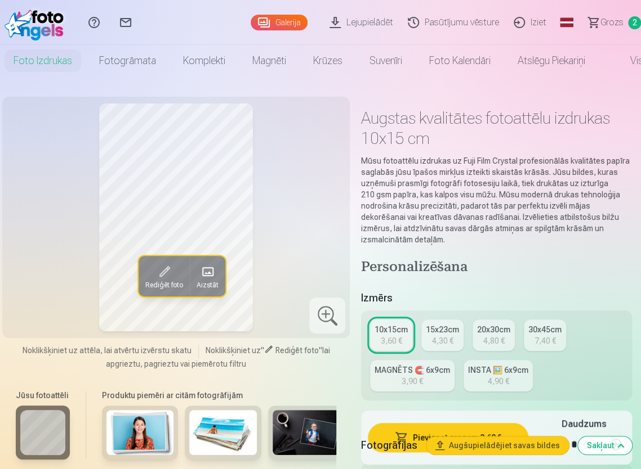
click at [288, 16] on link "Galerija" at bounding box center [278, 23] width 57 height 16
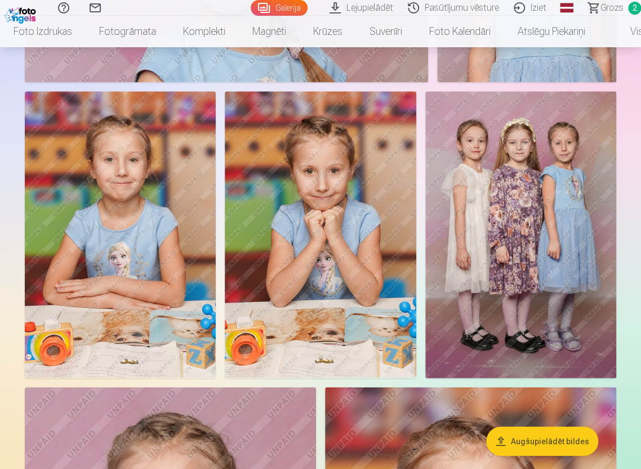
scroll to position [3827, 0]
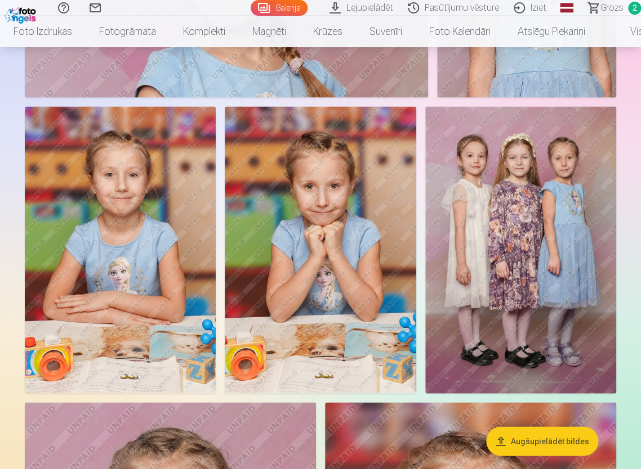
click at [522, 204] on img at bounding box center [520, 249] width 191 height 286
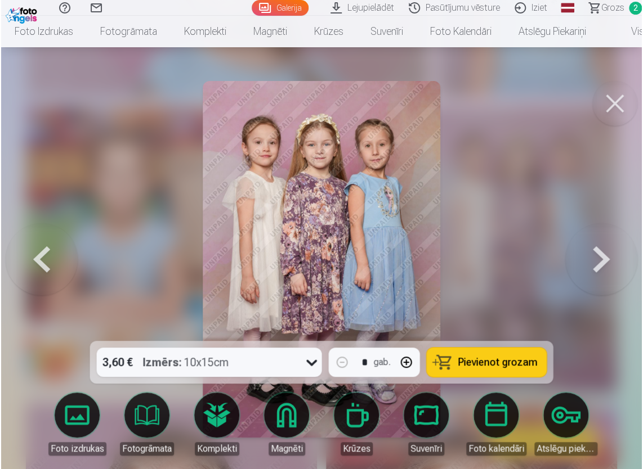
scroll to position [3843, 0]
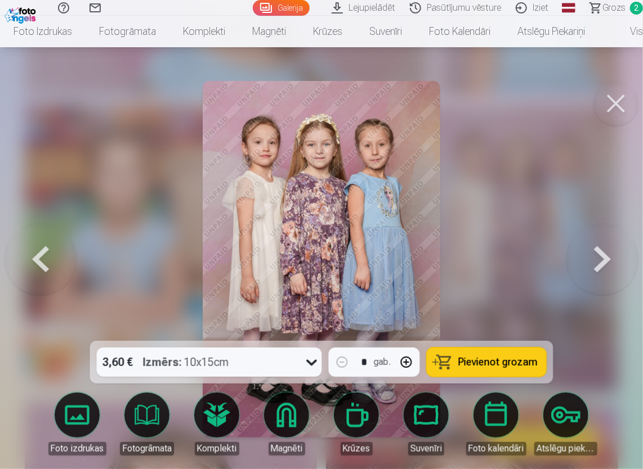
click at [459, 352] on button "Pievienot grozam" at bounding box center [487, 362] width 120 height 29
click at [587, 269] on button at bounding box center [602, 259] width 72 height 141
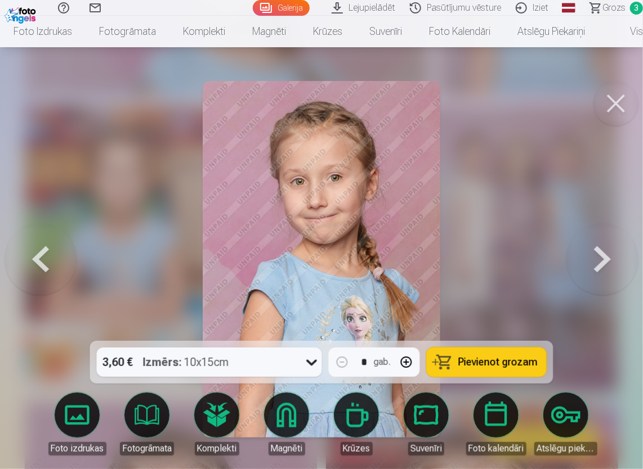
click at [587, 269] on button at bounding box center [602, 259] width 72 height 141
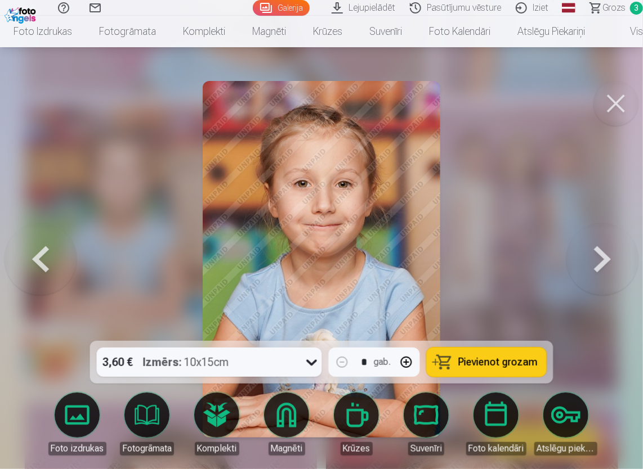
click at [587, 269] on button at bounding box center [602, 259] width 72 height 141
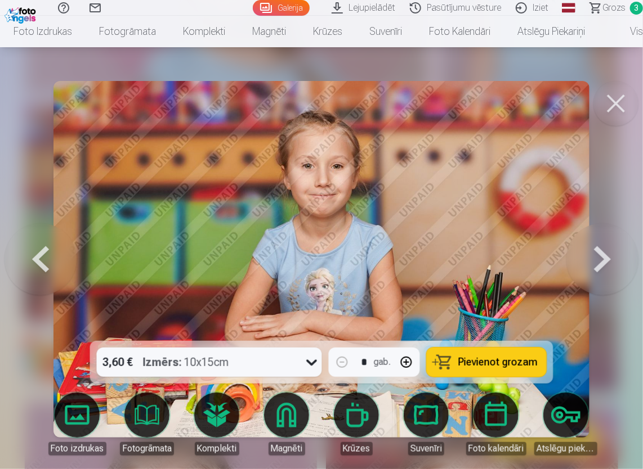
click at [587, 269] on button at bounding box center [602, 259] width 72 height 141
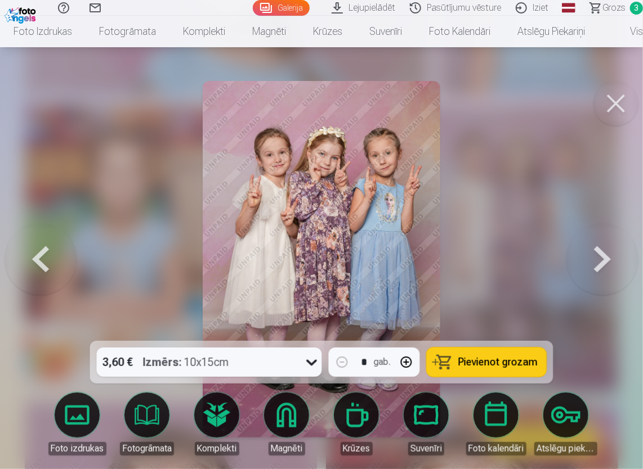
click at [587, 269] on button at bounding box center [602, 259] width 72 height 141
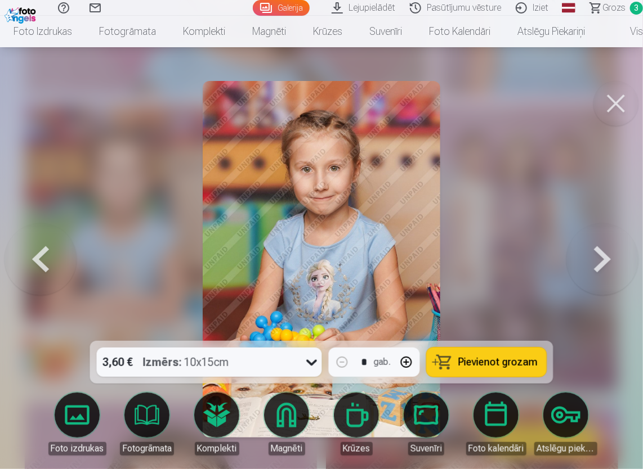
click at [587, 269] on button at bounding box center [602, 259] width 72 height 141
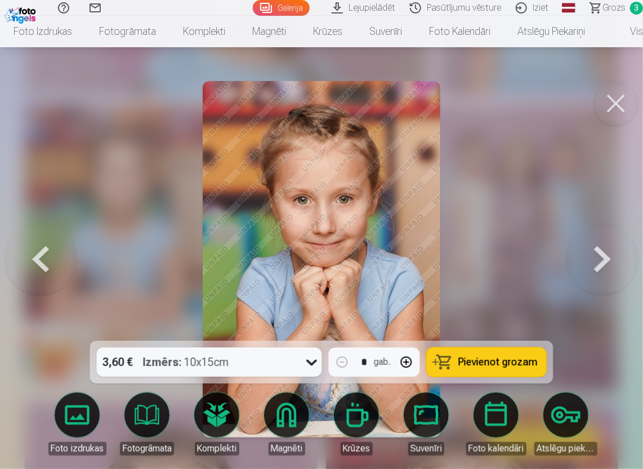
click at [587, 269] on button at bounding box center [602, 259] width 72 height 141
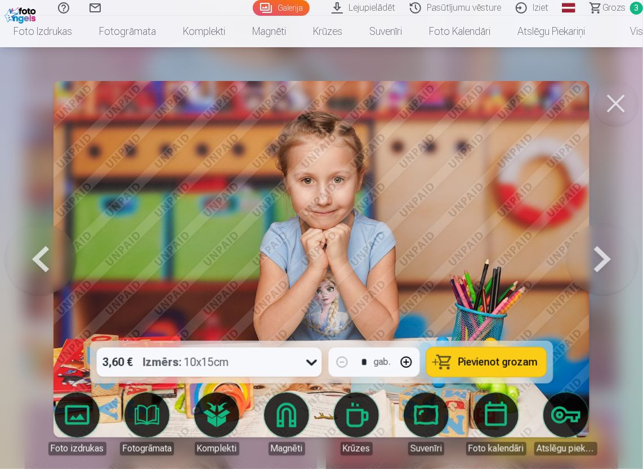
click at [587, 269] on button at bounding box center [602, 259] width 72 height 141
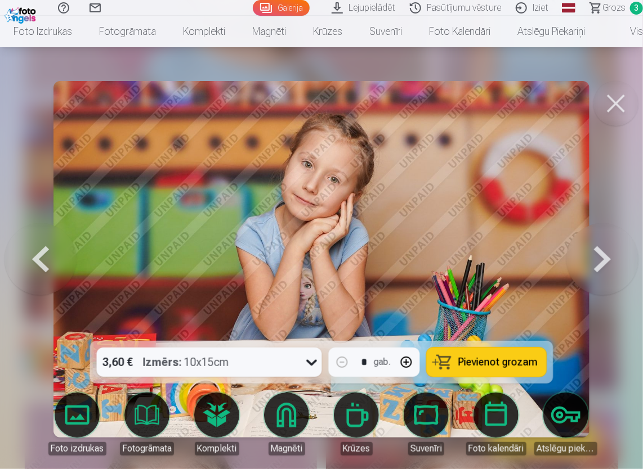
click at [587, 269] on button at bounding box center [602, 259] width 72 height 141
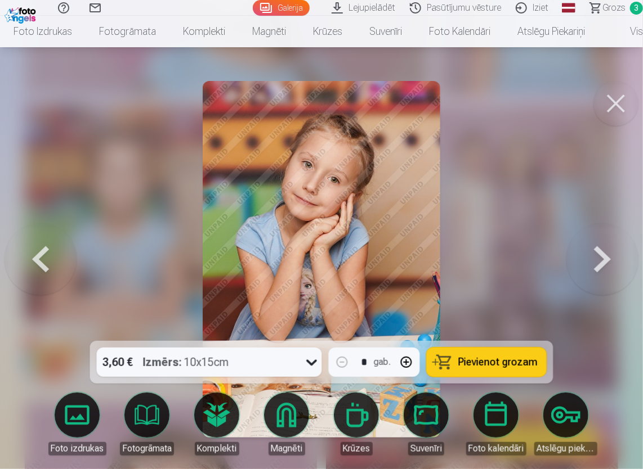
click at [587, 269] on button at bounding box center [602, 259] width 72 height 141
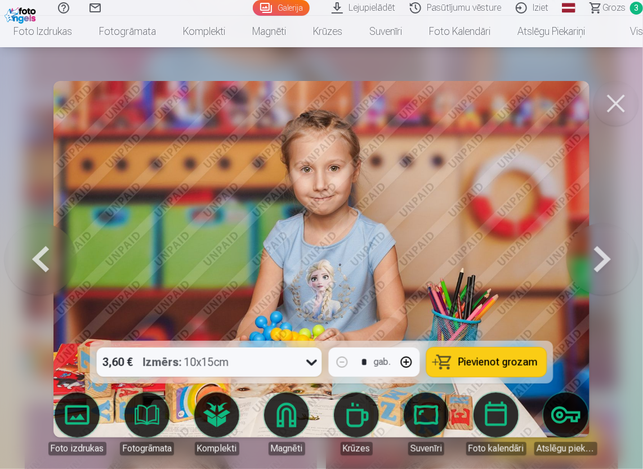
click at [587, 269] on button at bounding box center [602, 259] width 72 height 141
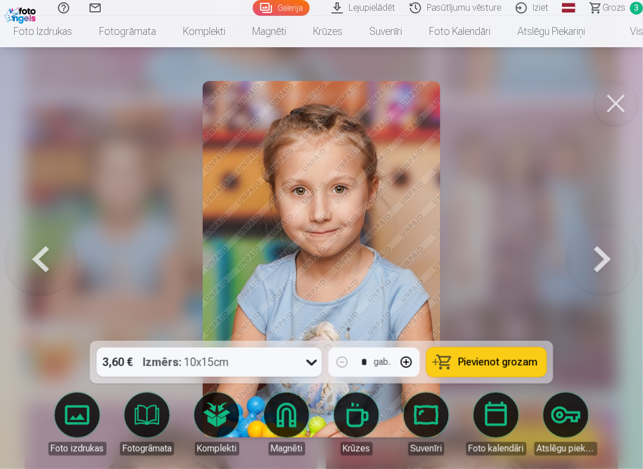
click at [587, 269] on button at bounding box center [602, 259] width 72 height 141
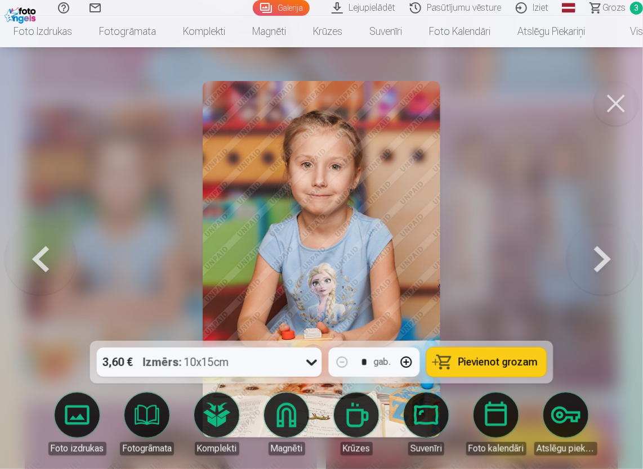
click at [587, 269] on button at bounding box center [602, 259] width 72 height 141
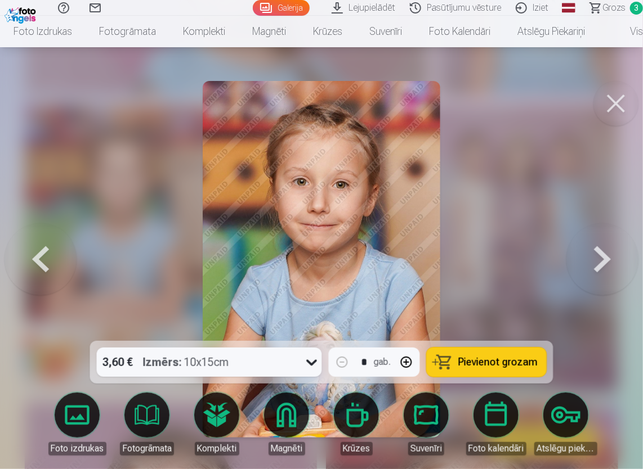
click at [587, 269] on button at bounding box center [602, 259] width 72 height 141
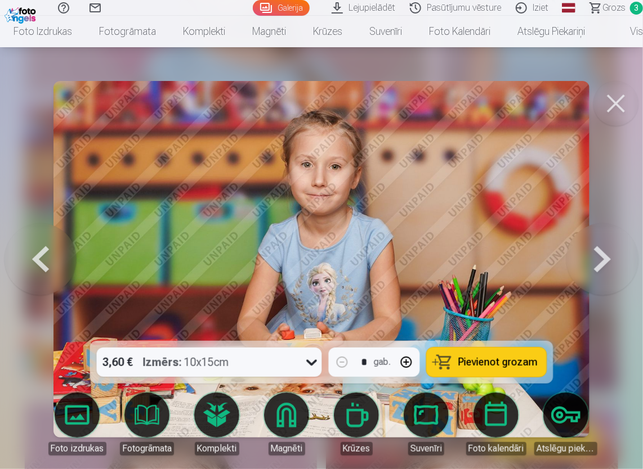
click at [587, 269] on button at bounding box center [602, 259] width 72 height 141
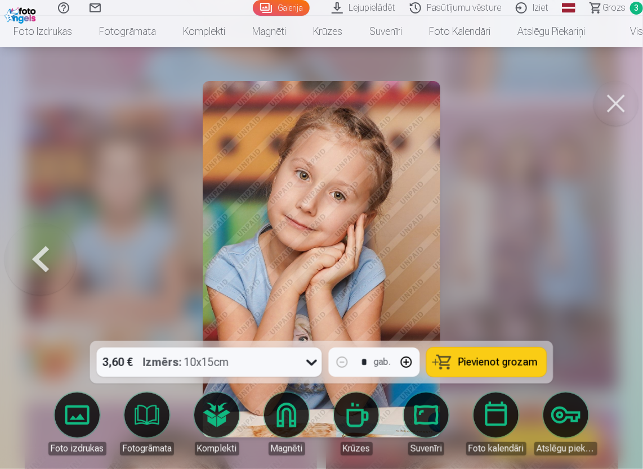
click at [587, 269] on div at bounding box center [321, 234] width 643 height 469
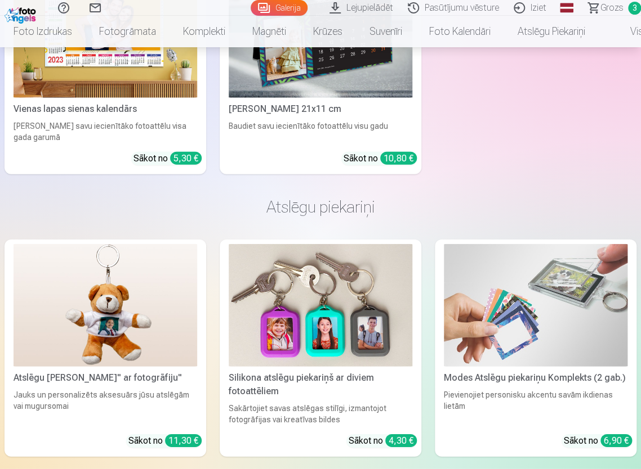
scroll to position [10904, 0]
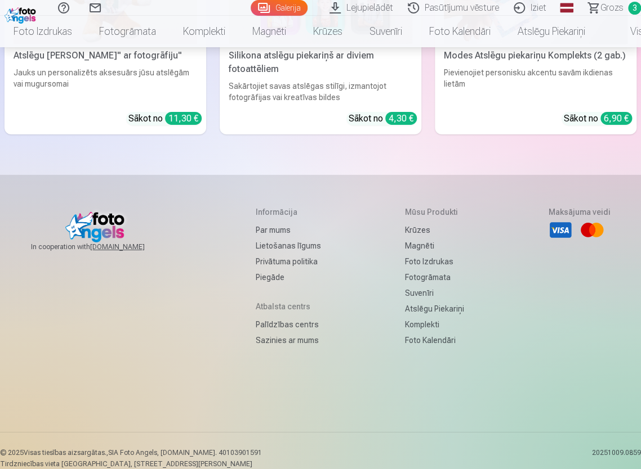
click at [436, 254] on link "Foto izdrukas" at bounding box center [434, 262] width 59 height 16
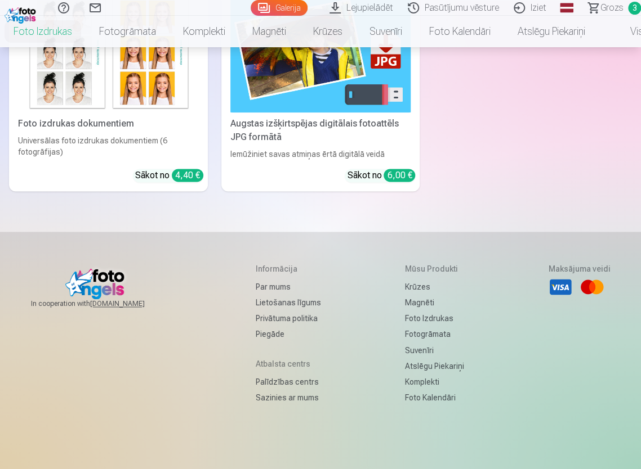
scroll to position [510, 0]
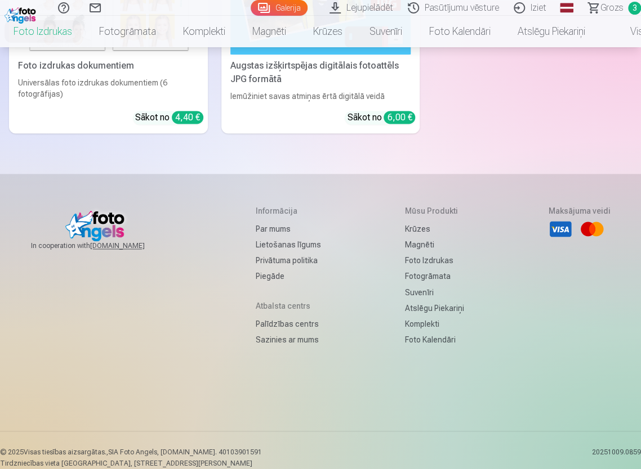
click at [256, 268] on link "Piegāde" at bounding box center [288, 276] width 65 height 16
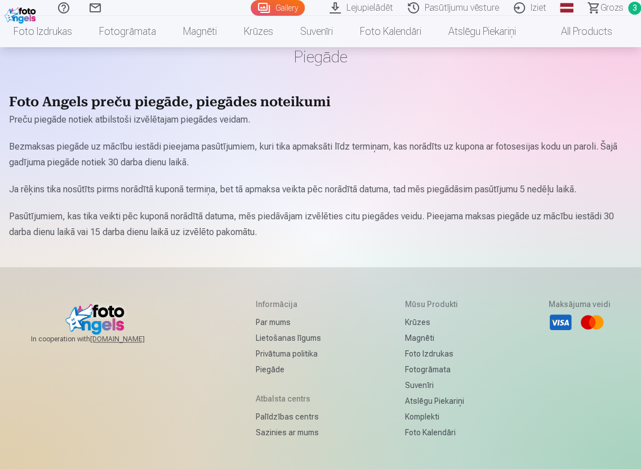
scroll to position [164, 0]
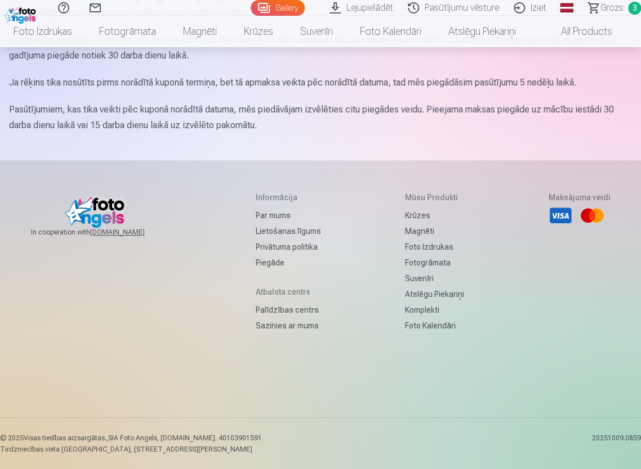
click at [272, 235] on link "Lietošanas līgums" at bounding box center [288, 231] width 65 height 16
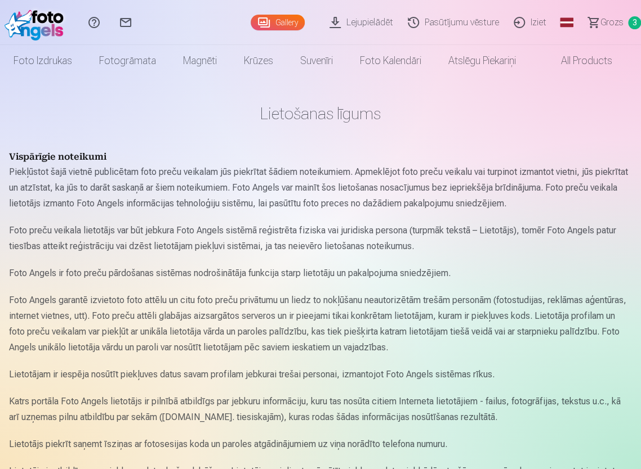
click at [555, 59] on span at bounding box center [550, 61] width 14 height 14
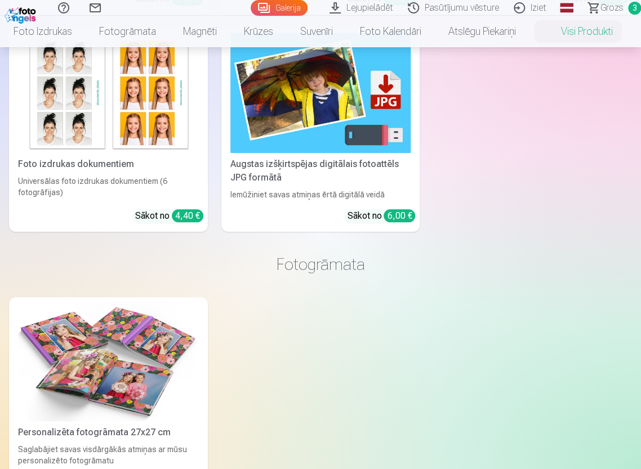
scroll to position [207, 0]
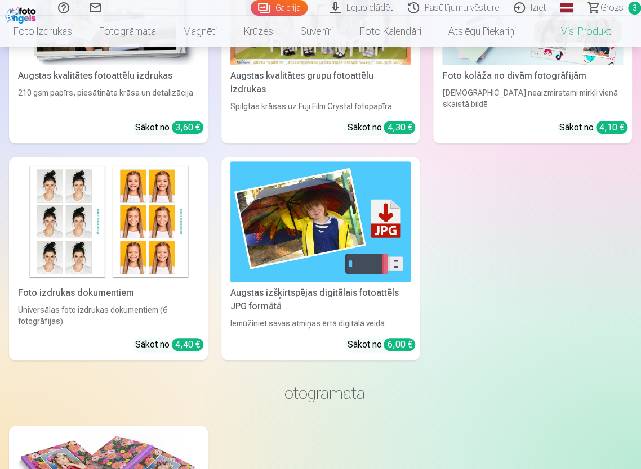
click at [338, 286] on div "Augstas izšķirtspējas digitālais fotoattēls JPG formātā" at bounding box center [321, 299] width 190 height 27
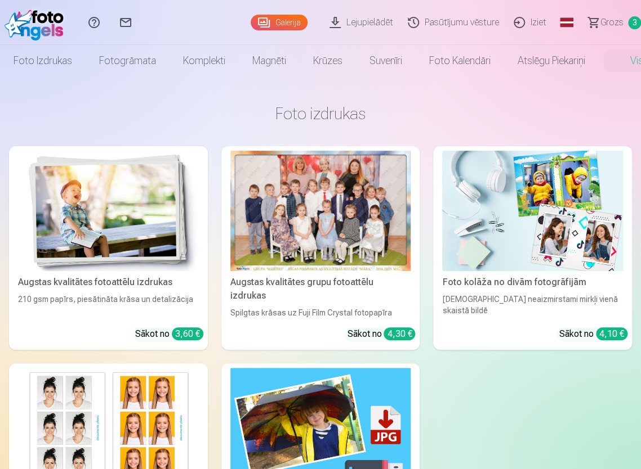
click at [469, 18] on link "Pasūtījumu vēsture" at bounding box center [455, 22] width 106 height 45
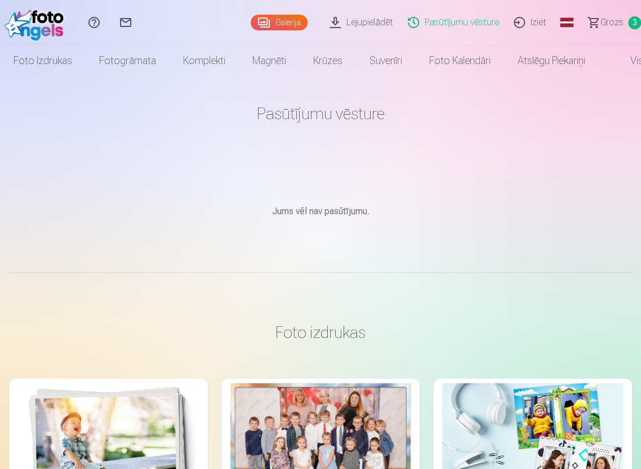
click at [621, 62] on span at bounding box center [619, 61] width 14 height 14
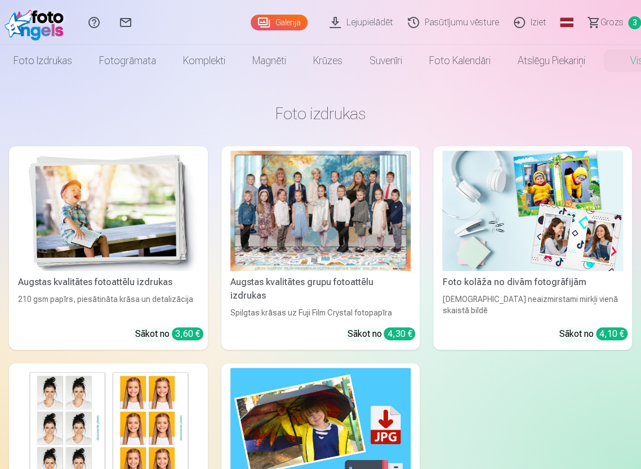
click at [302, 25] on link "Galerija" at bounding box center [278, 23] width 57 height 16
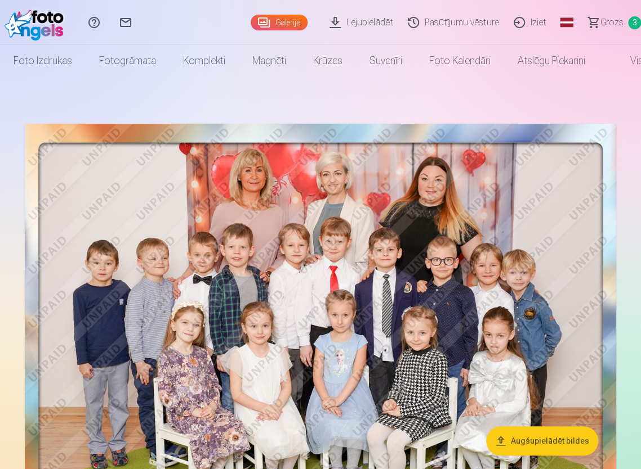
click at [90, 26] on link "Palīdzības centrs" at bounding box center [94, 22] width 32 height 45
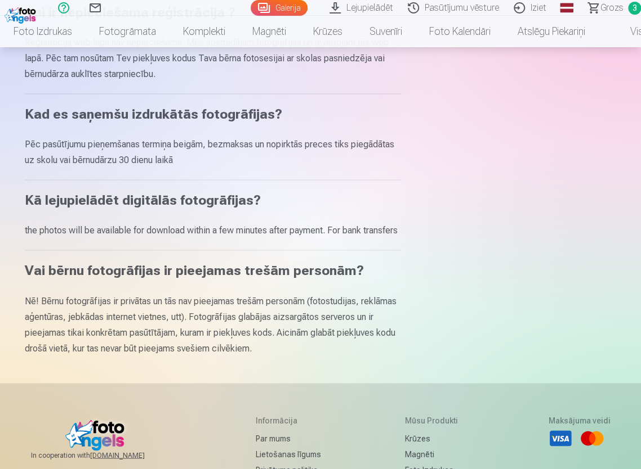
scroll to position [732, 0]
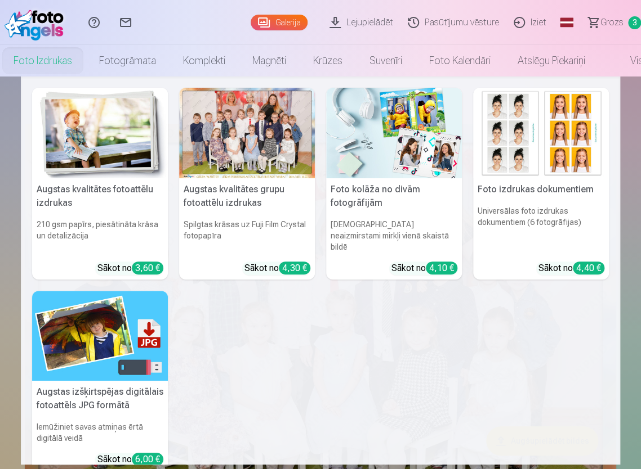
click at [61, 57] on link "Foto izdrukas" at bounding box center [43, 61] width 86 height 32
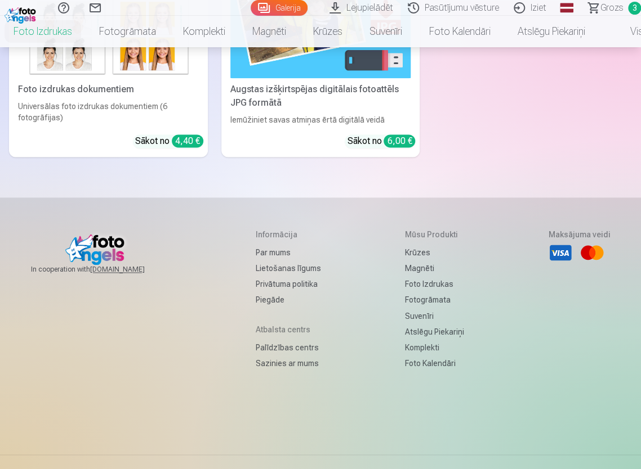
scroll to position [507, 0]
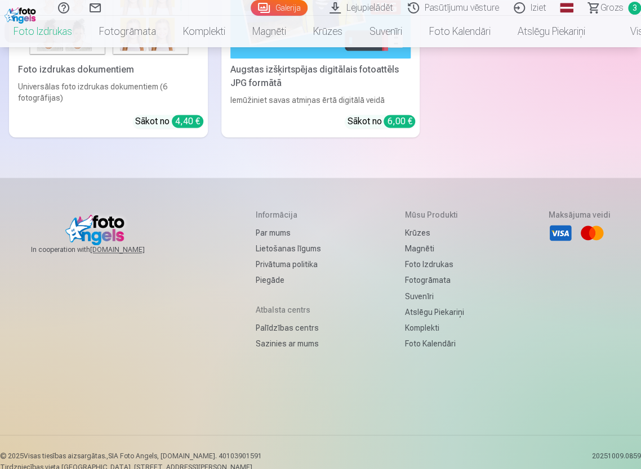
click at [259, 209] on h5 "Informācija" at bounding box center [288, 214] width 65 height 11
click at [256, 225] on link "Par mums" at bounding box center [288, 233] width 65 height 16
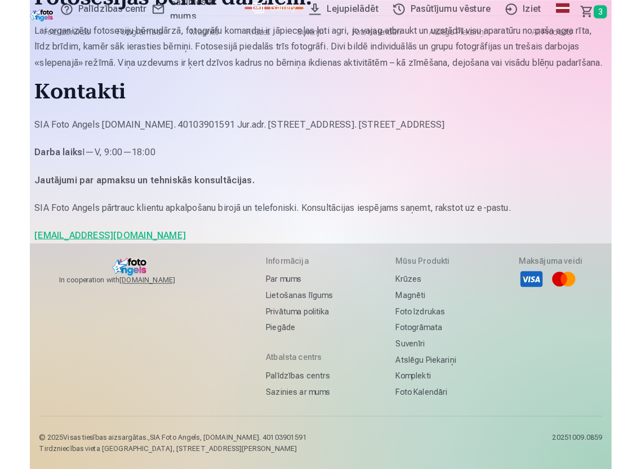
scroll to position [851, 0]
